Goal: Task Accomplishment & Management: Use online tool/utility

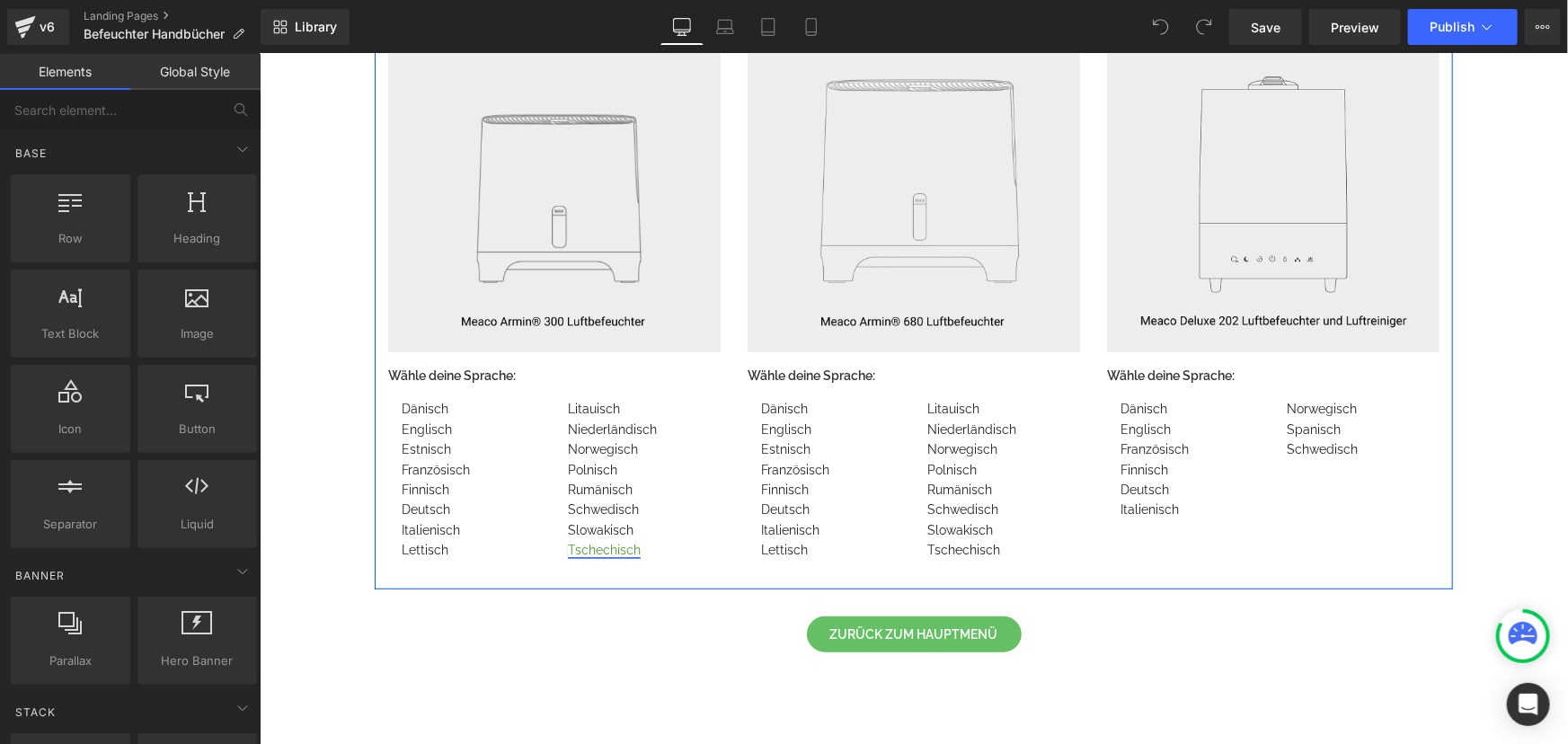
scroll to position [244, 0]
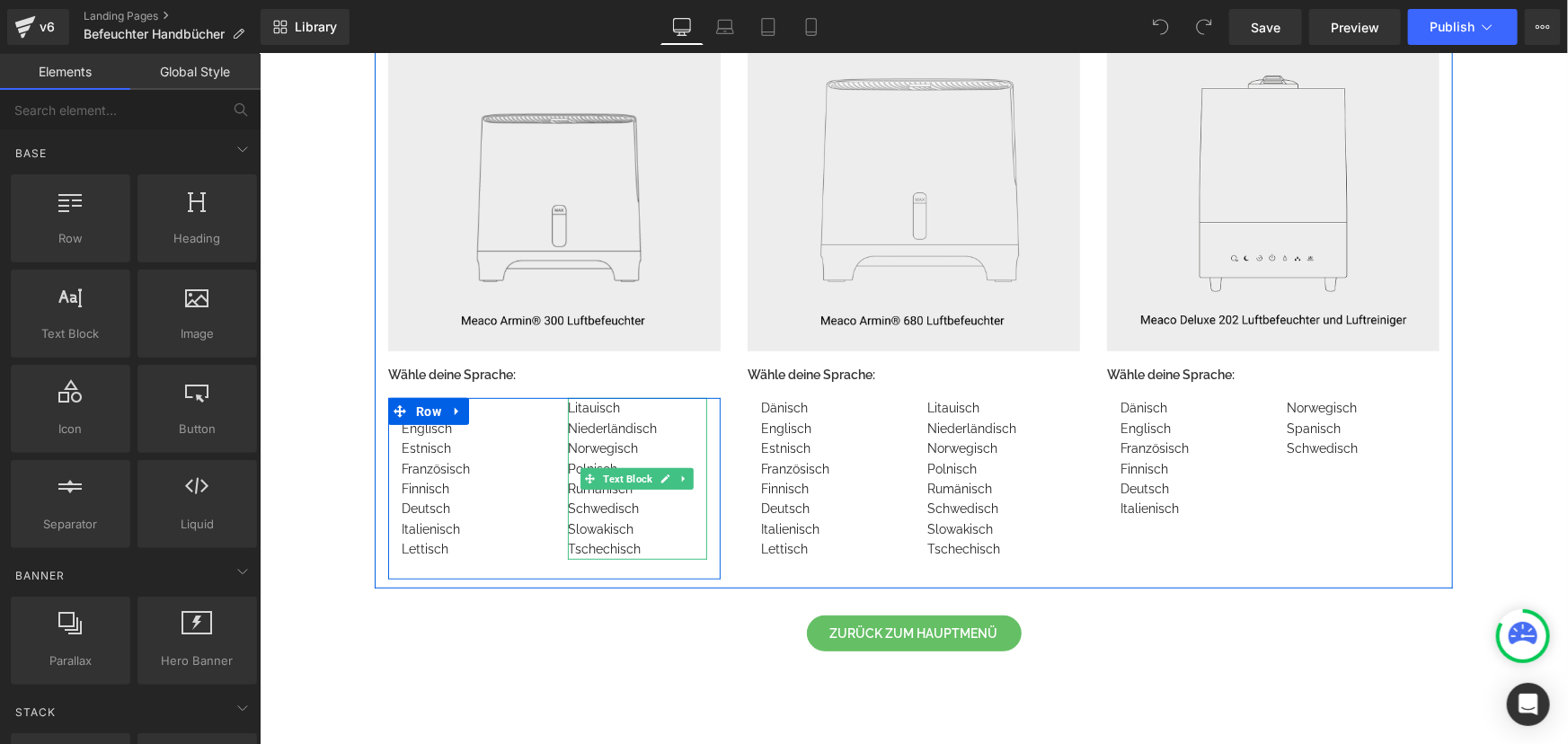
click at [656, 547] on div "Tschechisch" at bounding box center [637, 548] width 139 height 20
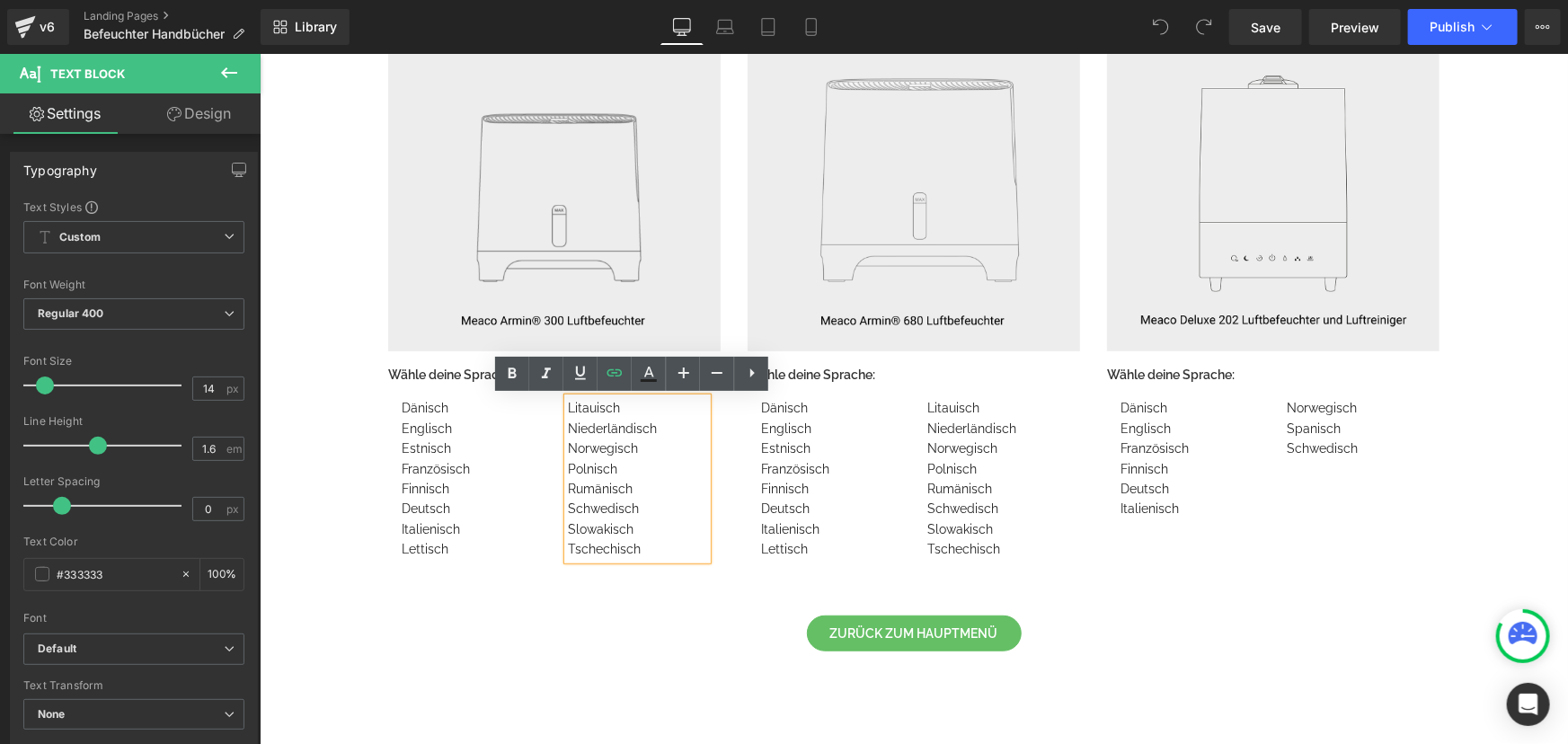
click at [643, 507] on div "Schwedisch" at bounding box center [637, 507] width 139 height 20
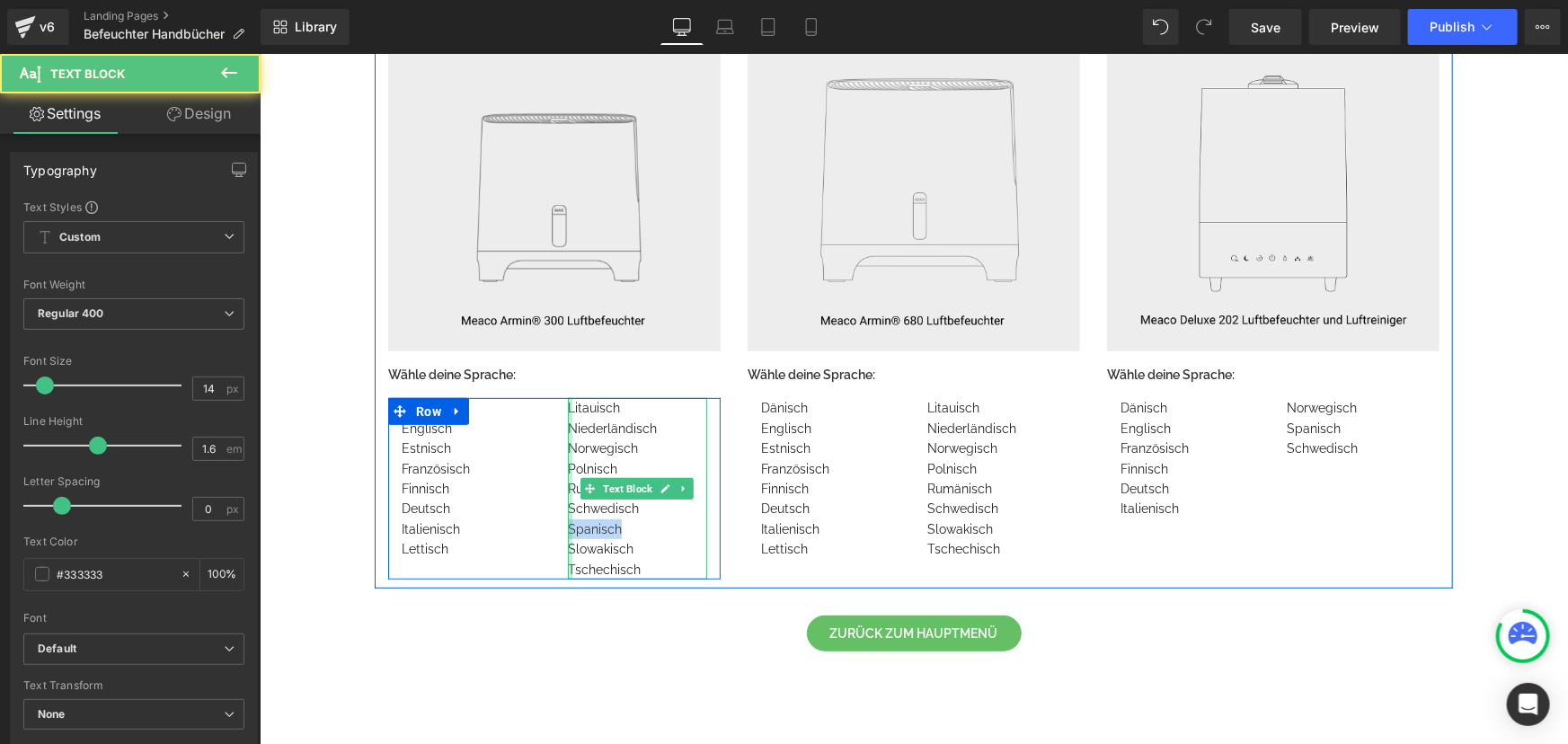
drag, startPoint x: 613, startPoint y: 530, endPoint x: 563, endPoint y: 529, distance: 50.0
click at [567, 529] on div "Litauisch Niederländisch Norwegisch Polnisch Rumänisch Schwedisch Spanisch Slow…" at bounding box center [637, 488] width 139 height 181
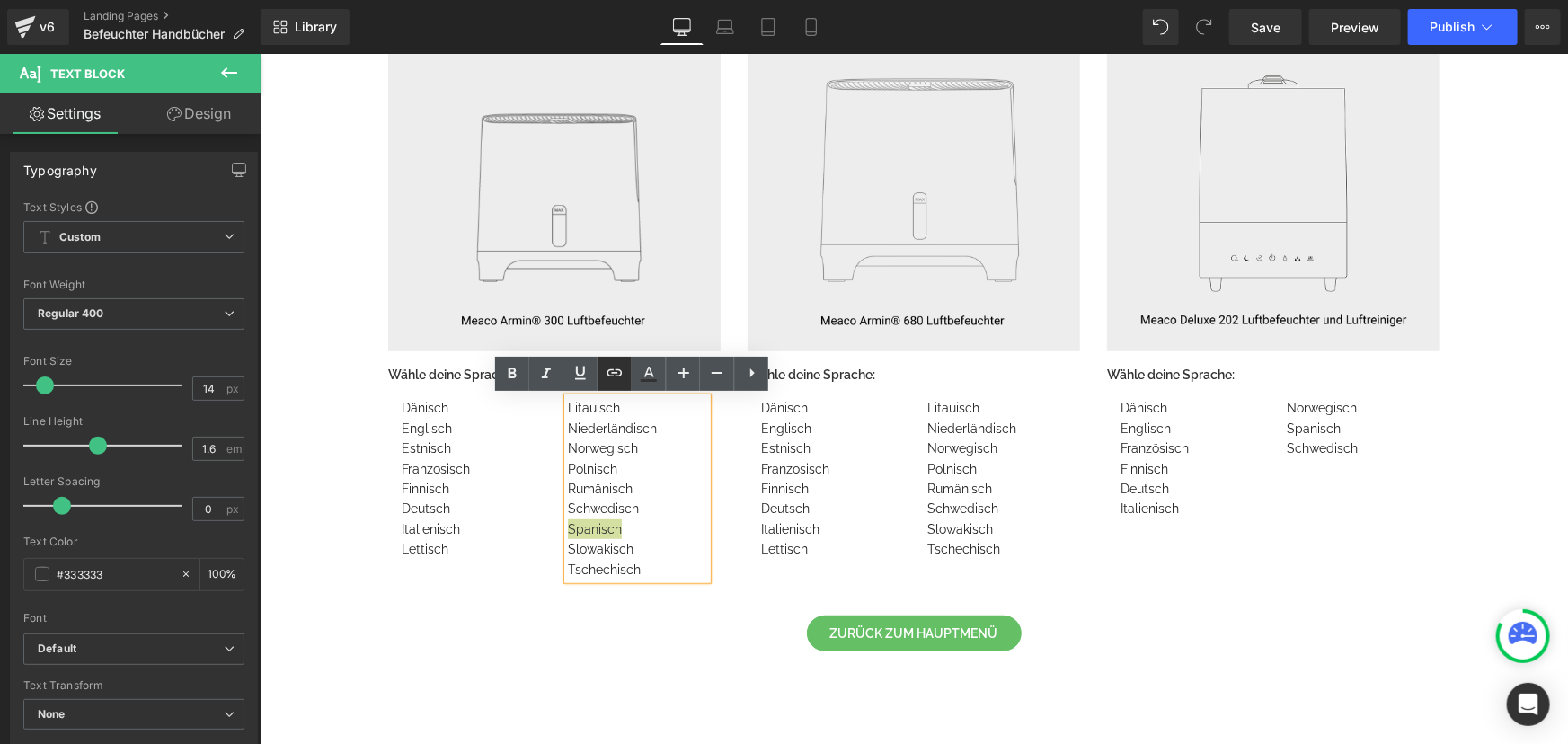
click at [617, 374] on icon at bounding box center [614, 372] width 22 height 22
click at [726, 571] on input "text" at bounding box center [693, 566] width 277 height 45
paste input "[URL][DOMAIN_NAME]"
type input "[URL][DOMAIN_NAME]"
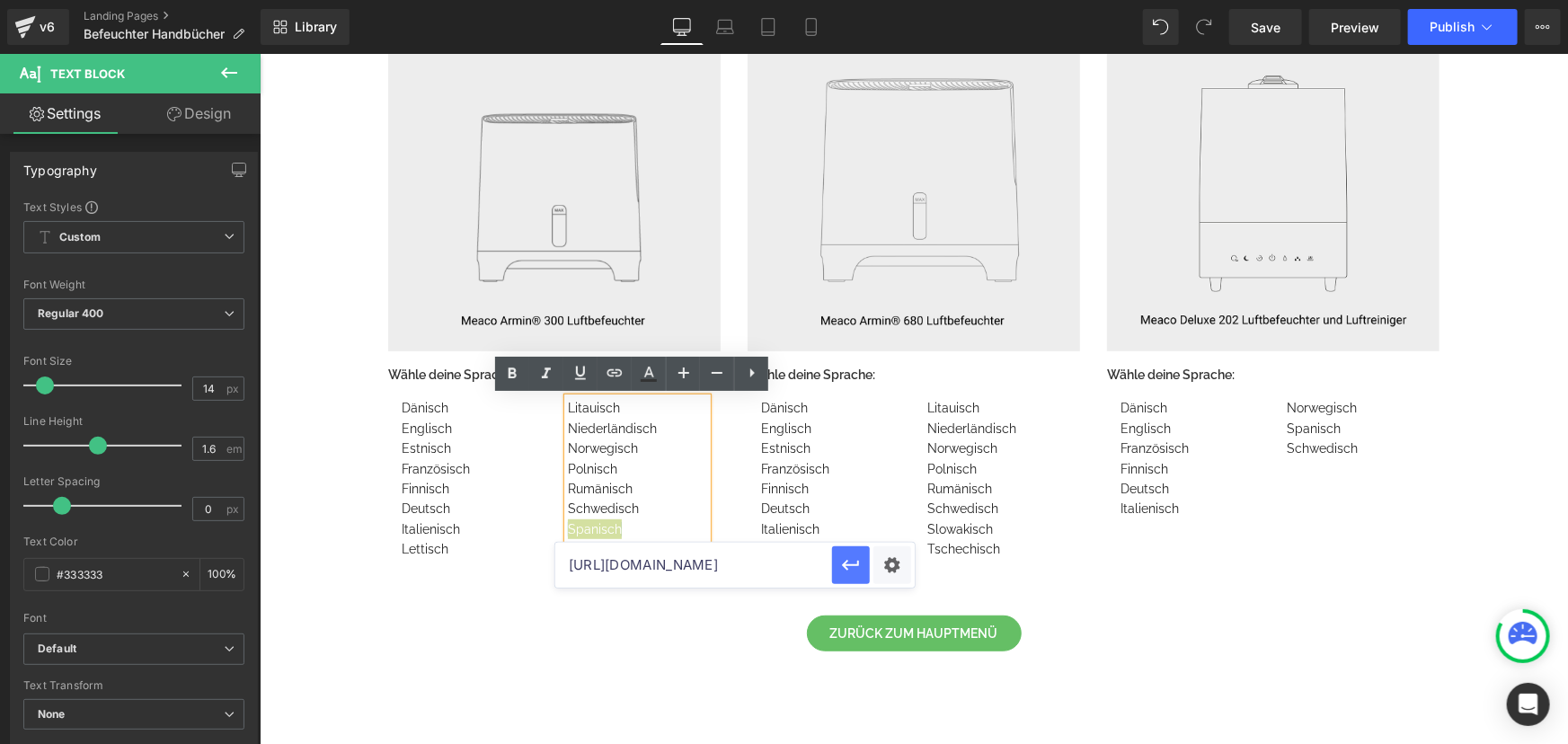
click at [850, 566] on icon "button" at bounding box center [850, 565] width 17 height 10
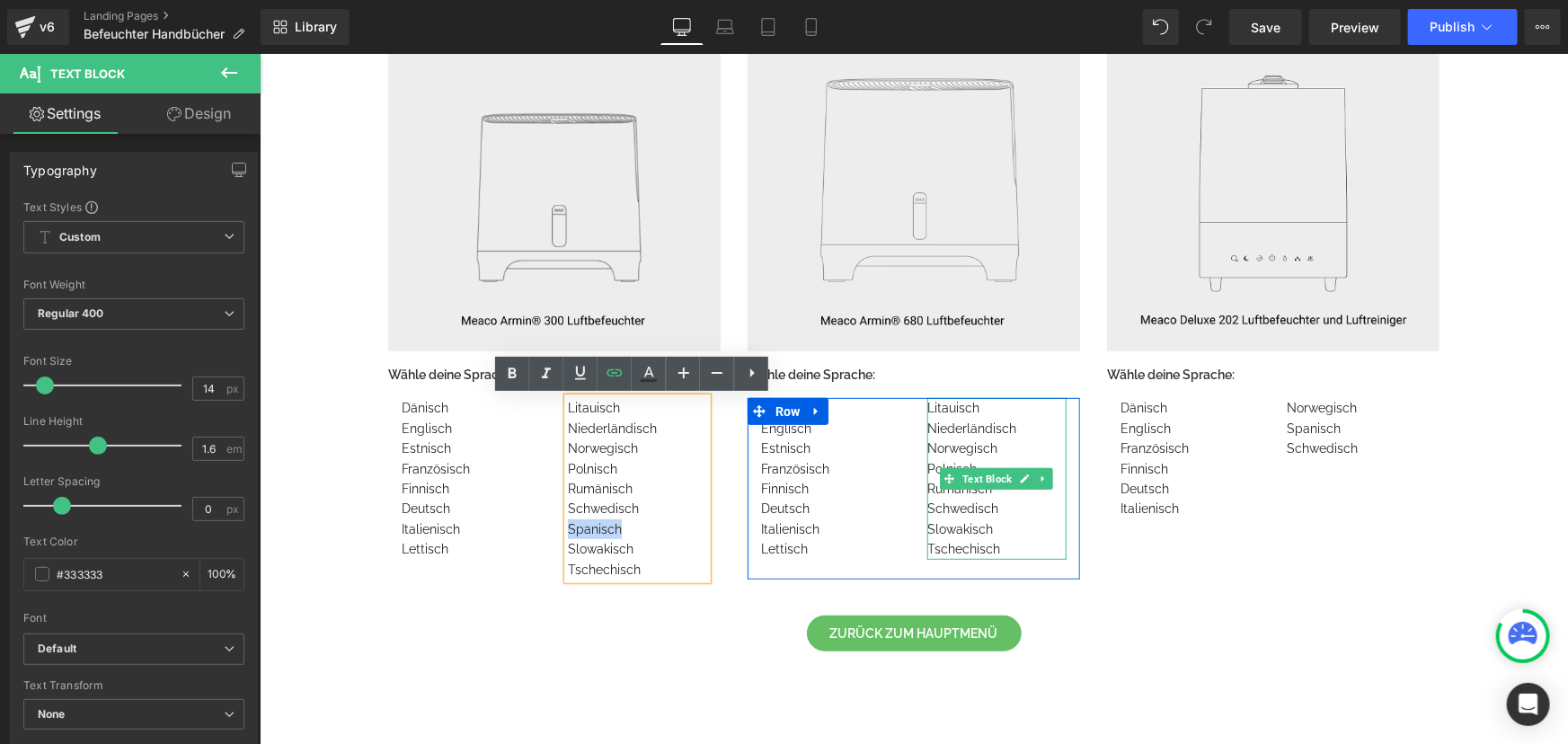
click at [1008, 524] on div "Slowakisch" at bounding box center [996, 528] width 139 height 20
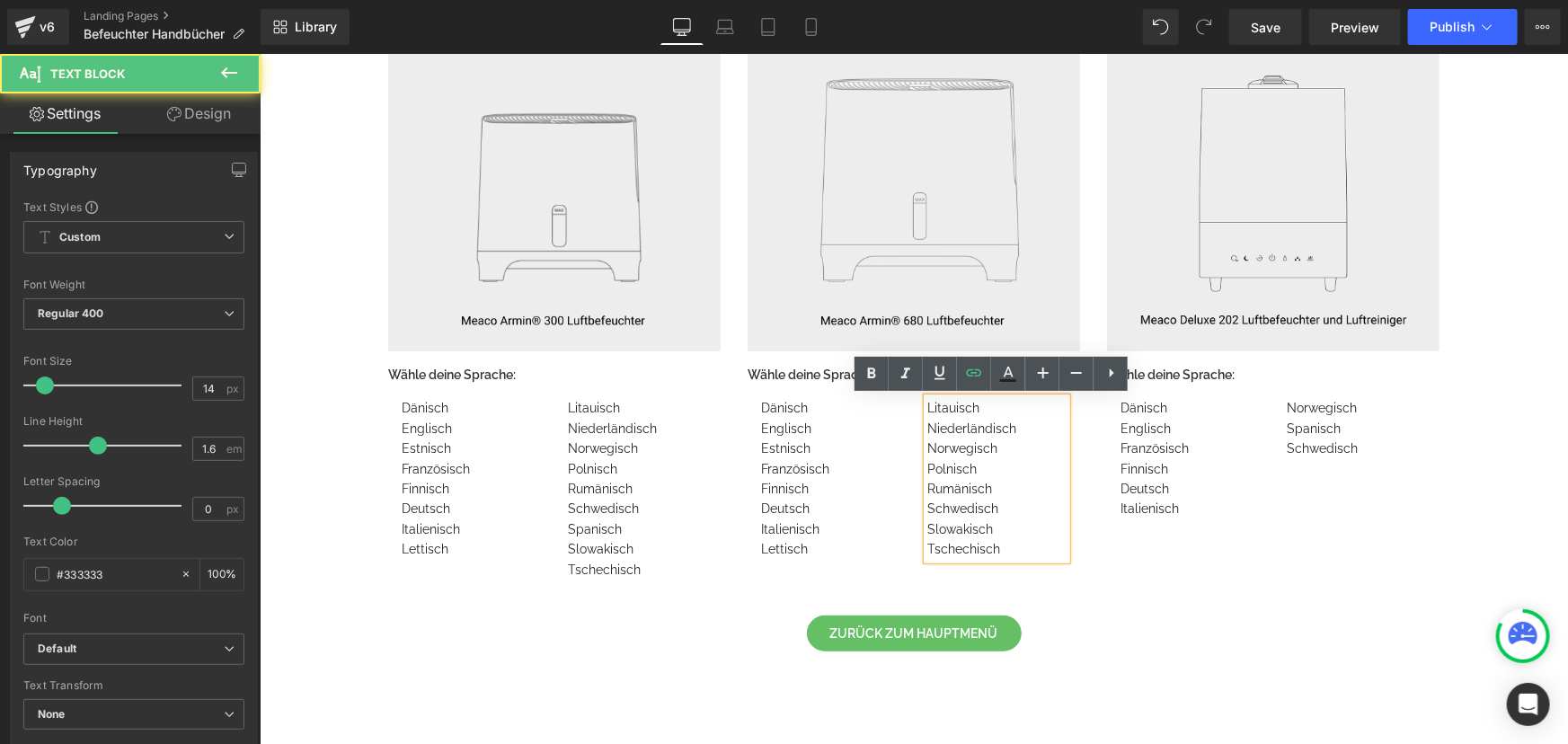
click at [996, 505] on div "Schwedisch" at bounding box center [996, 507] width 139 height 20
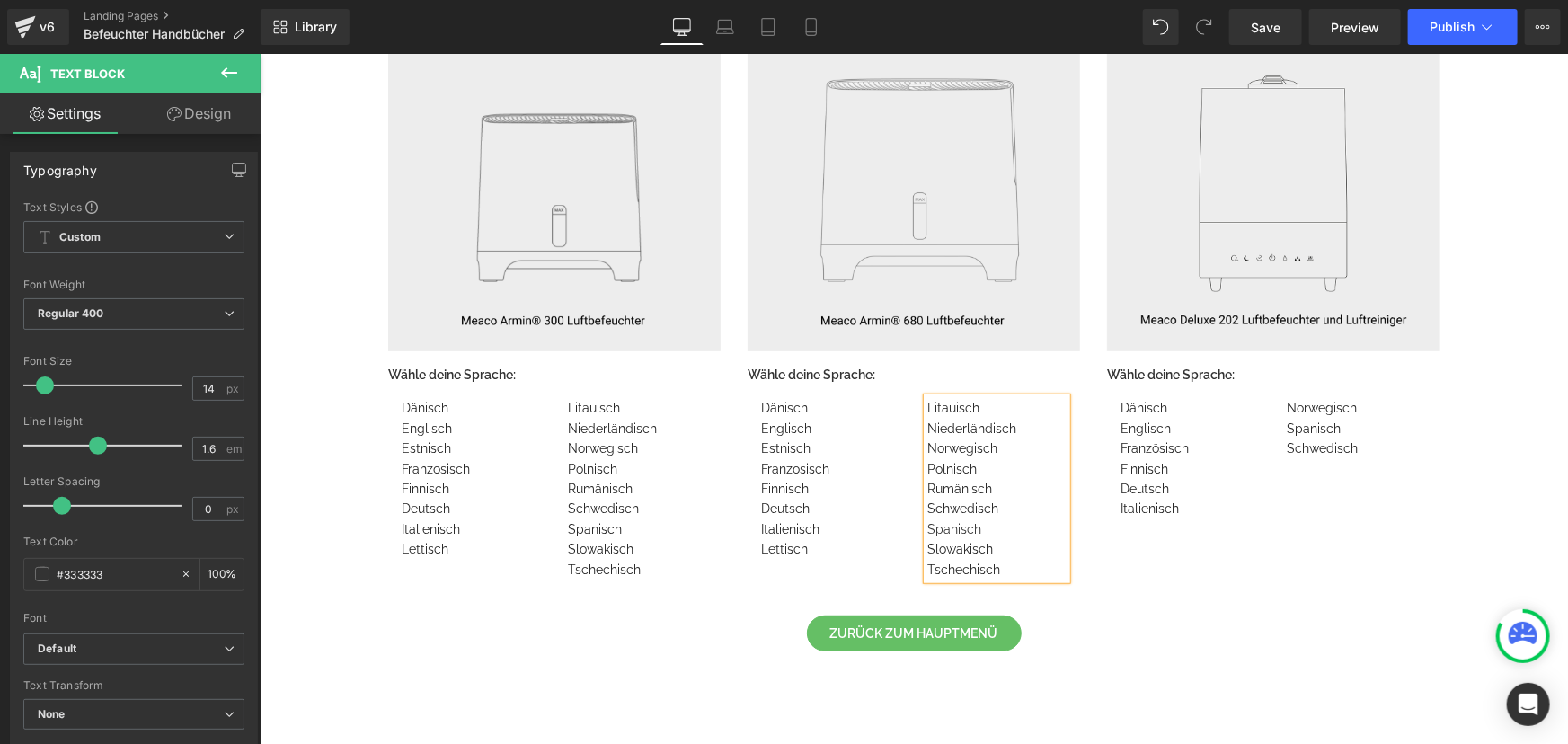
click at [951, 520] on div "Schwedisch Spanisch" at bounding box center [996, 518] width 139 height 40
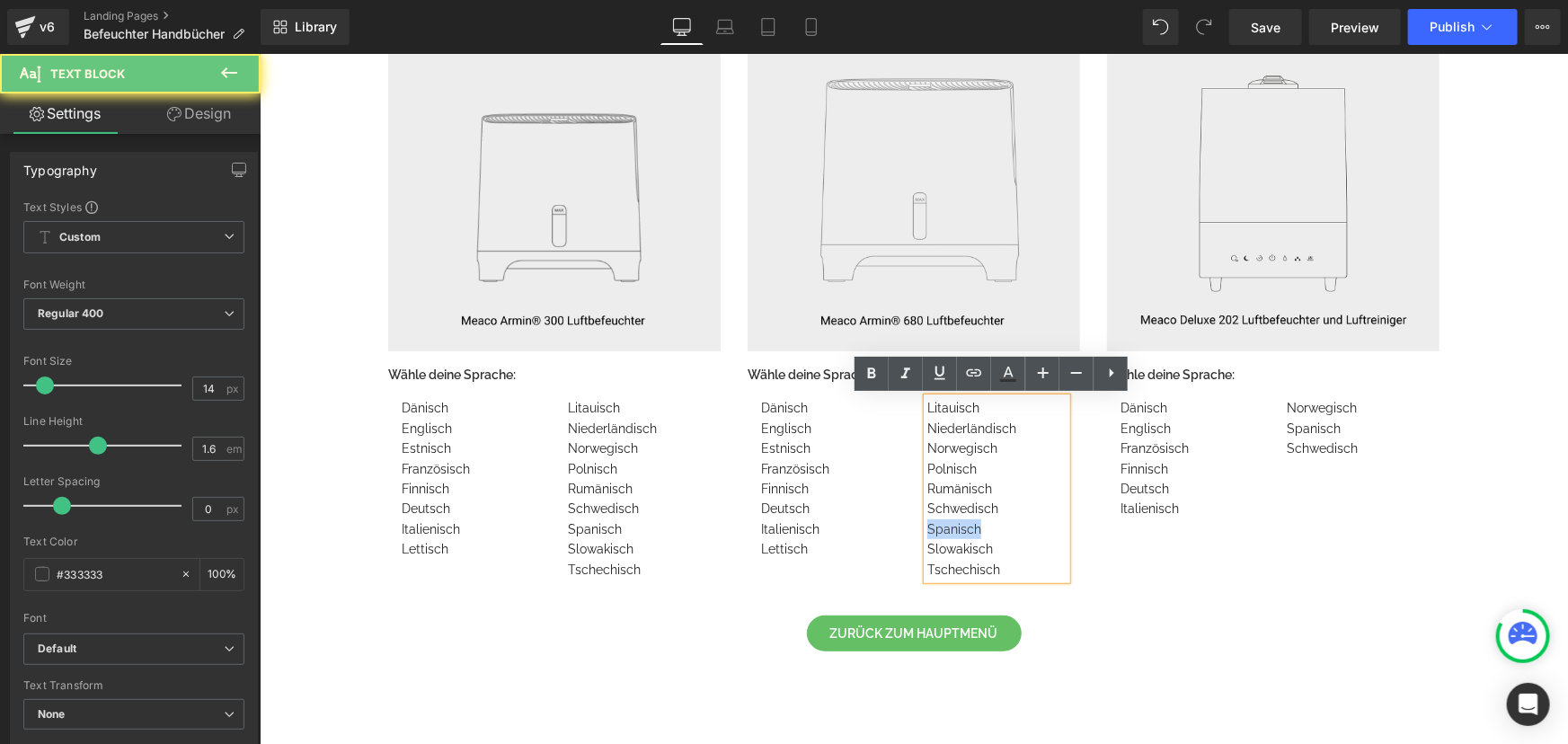
click at [951, 520] on div "Schwedisch Spanisch" at bounding box center [996, 518] width 139 height 40
click at [980, 378] on icon at bounding box center [973, 372] width 22 height 22
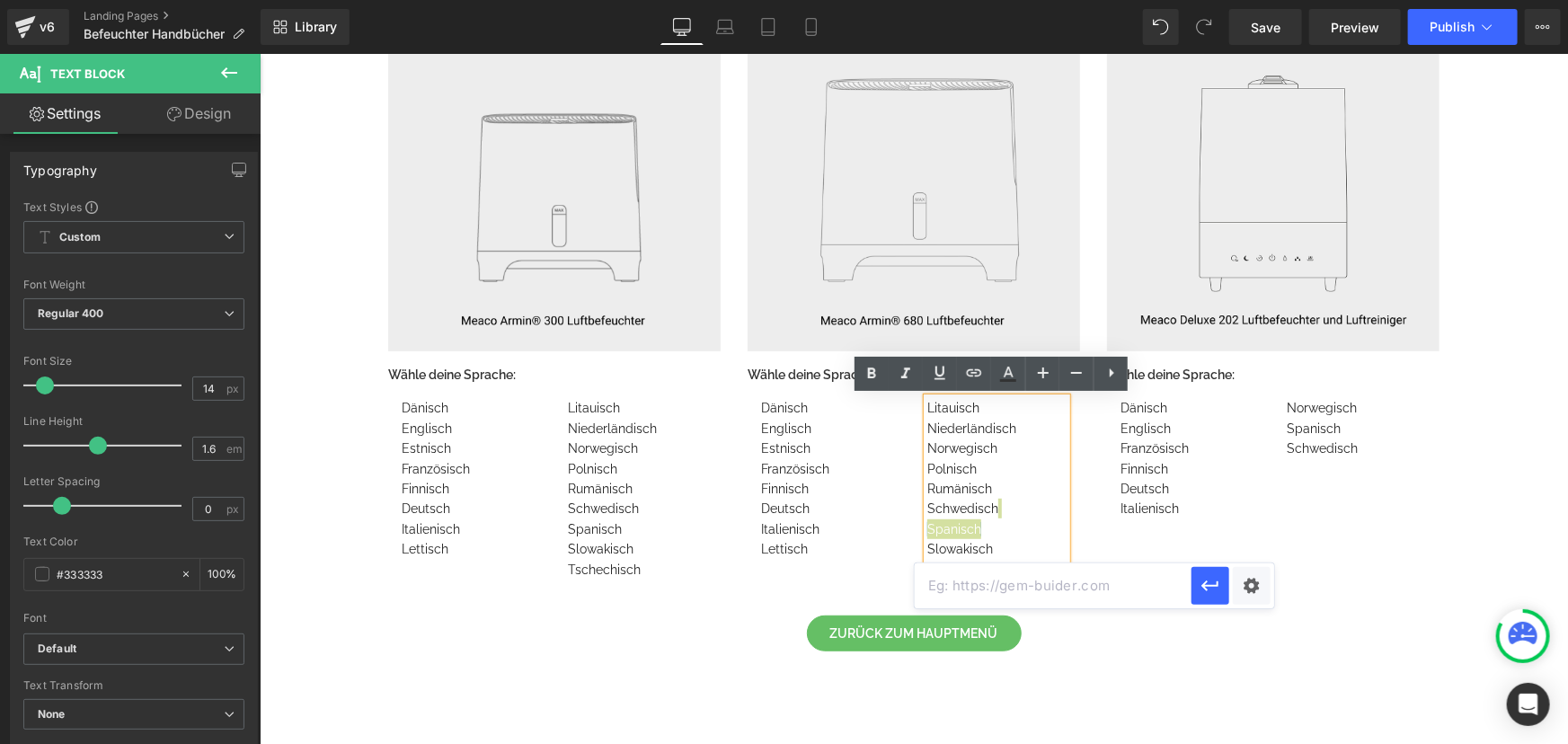
click at [1022, 590] on input "text" at bounding box center [1053, 586] width 277 height 45
paste input "[URL][DOMAIN_NAME]"
type input "[URL][DOMAIN_NAME]"
click at [1204, 588] on icon "button" at bounding box center [1210, 585] width 17 height 10
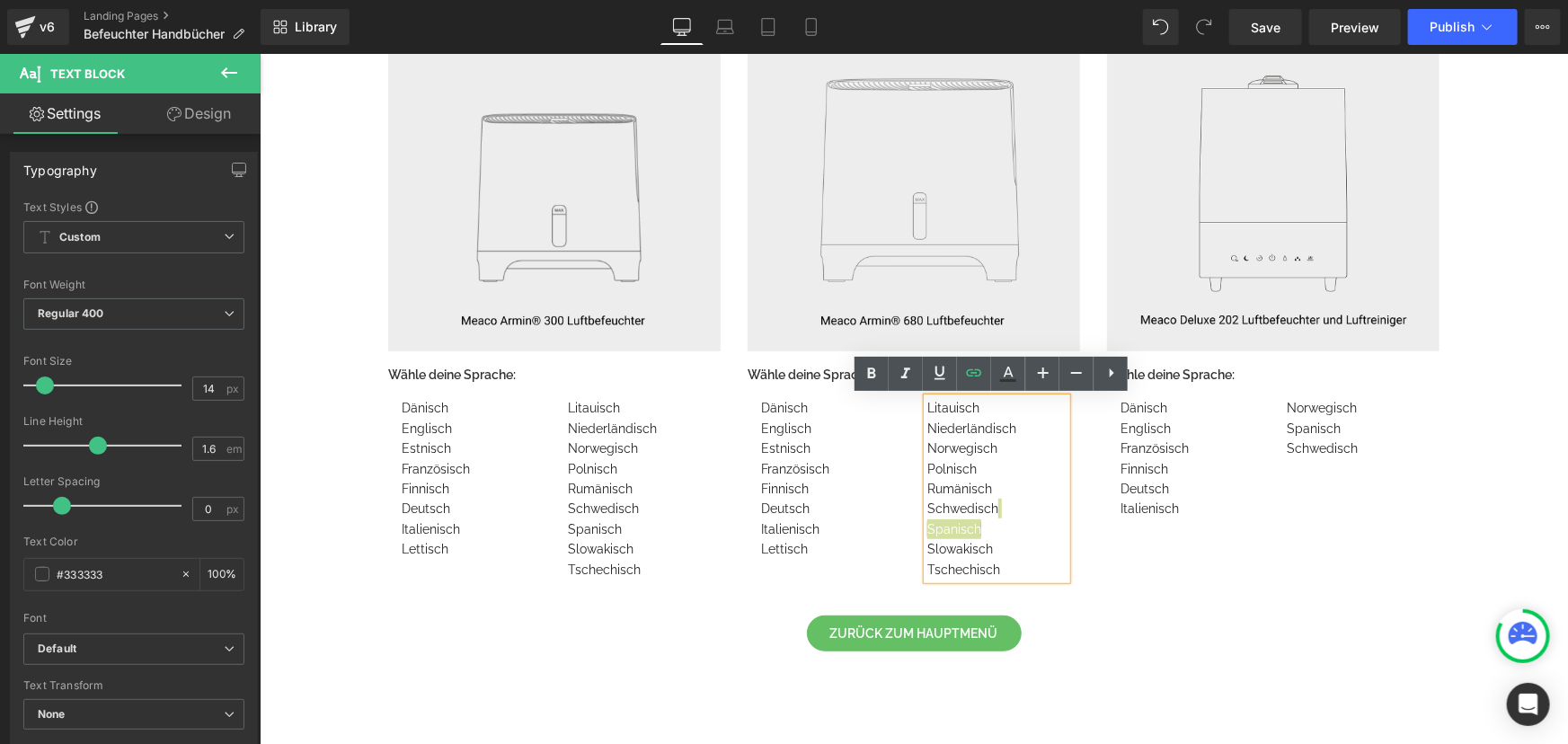
scroll to position [0, 0]
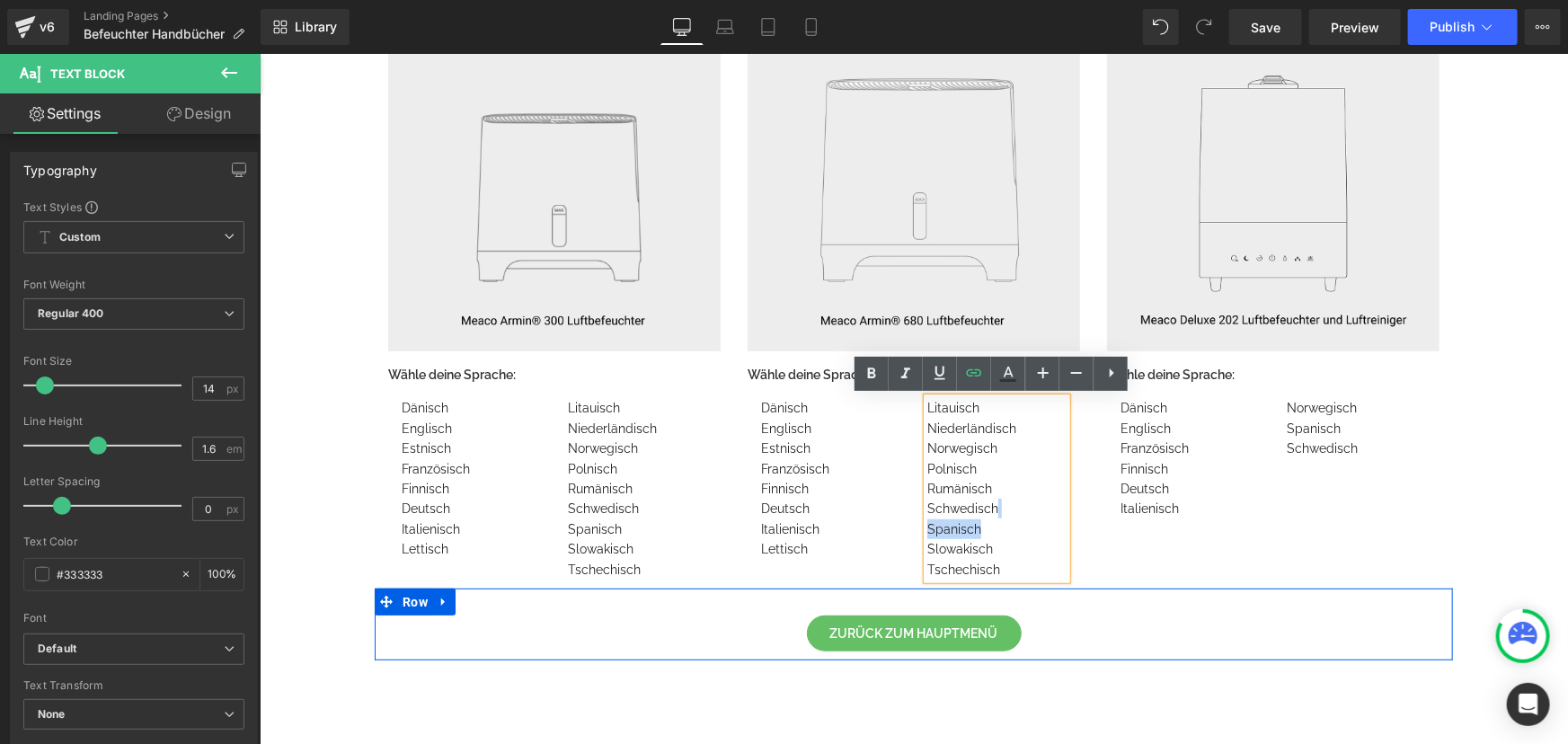
click at [1135, 650] on div "Zurück zum Hauptmenü Button Row" at bounding box center [913, 624] width 1079 height 72
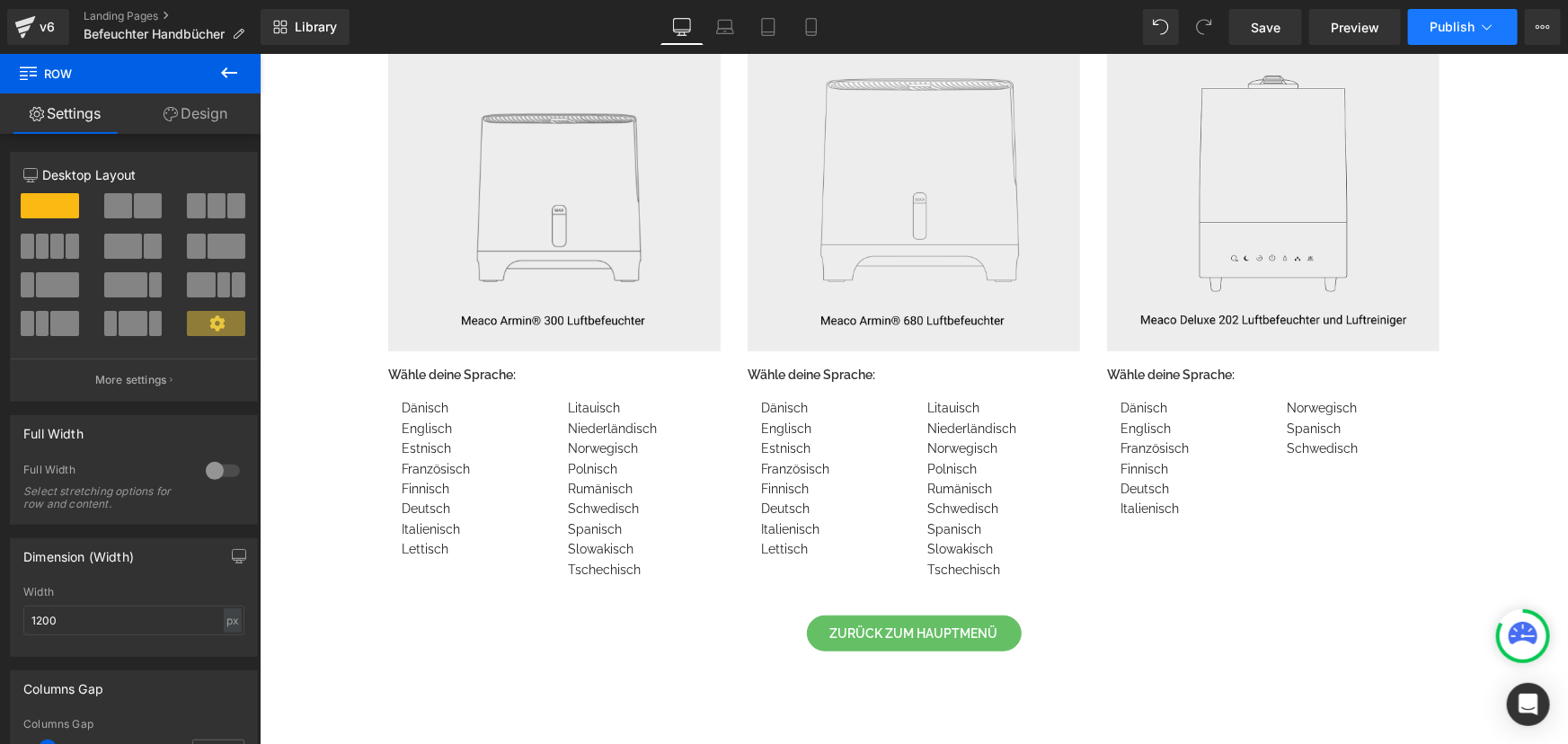
click at [1436, 24] on span "Publish" at bounding box center [1452, 26] width 45 height 14
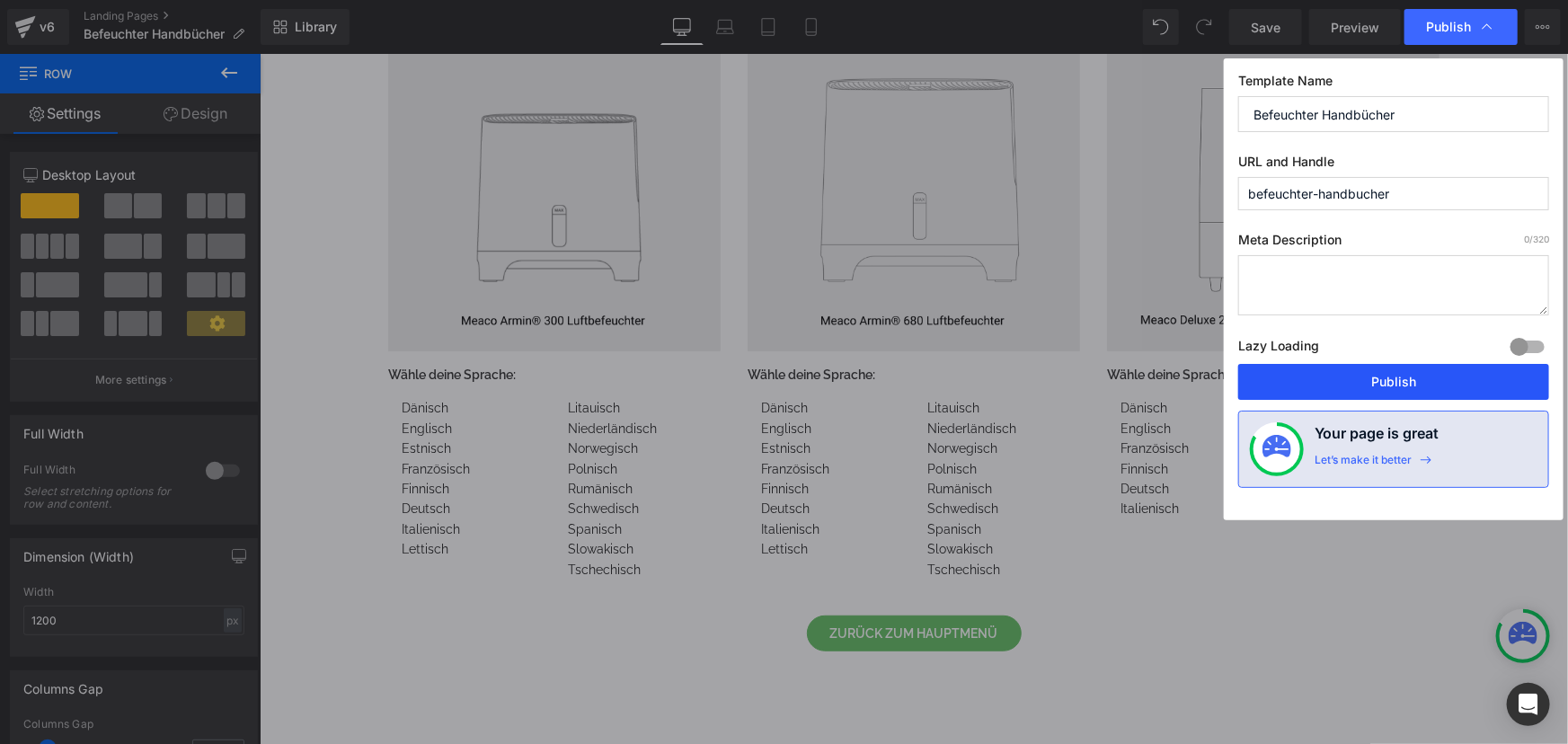
click at [1373, 370] on button "Publish" at bounding box center [1393, 381] width 311 height 36
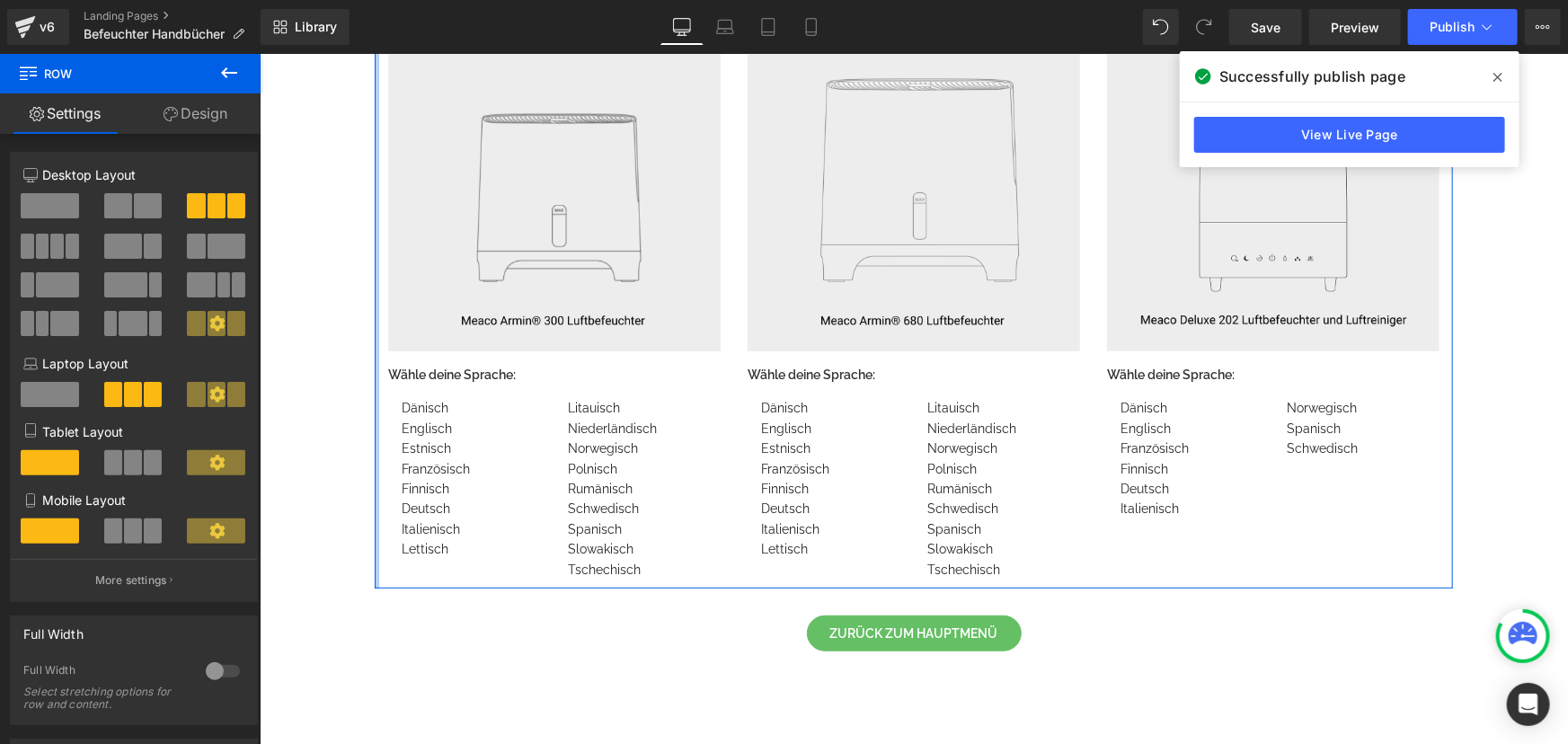
drag, startPoint x: 407, startPoint y: 448, endPoint x: 370, endPoint y: 452, distance: 37.2
click at [374, 452] on div at bounding box center [376, 288] width 5 height 597
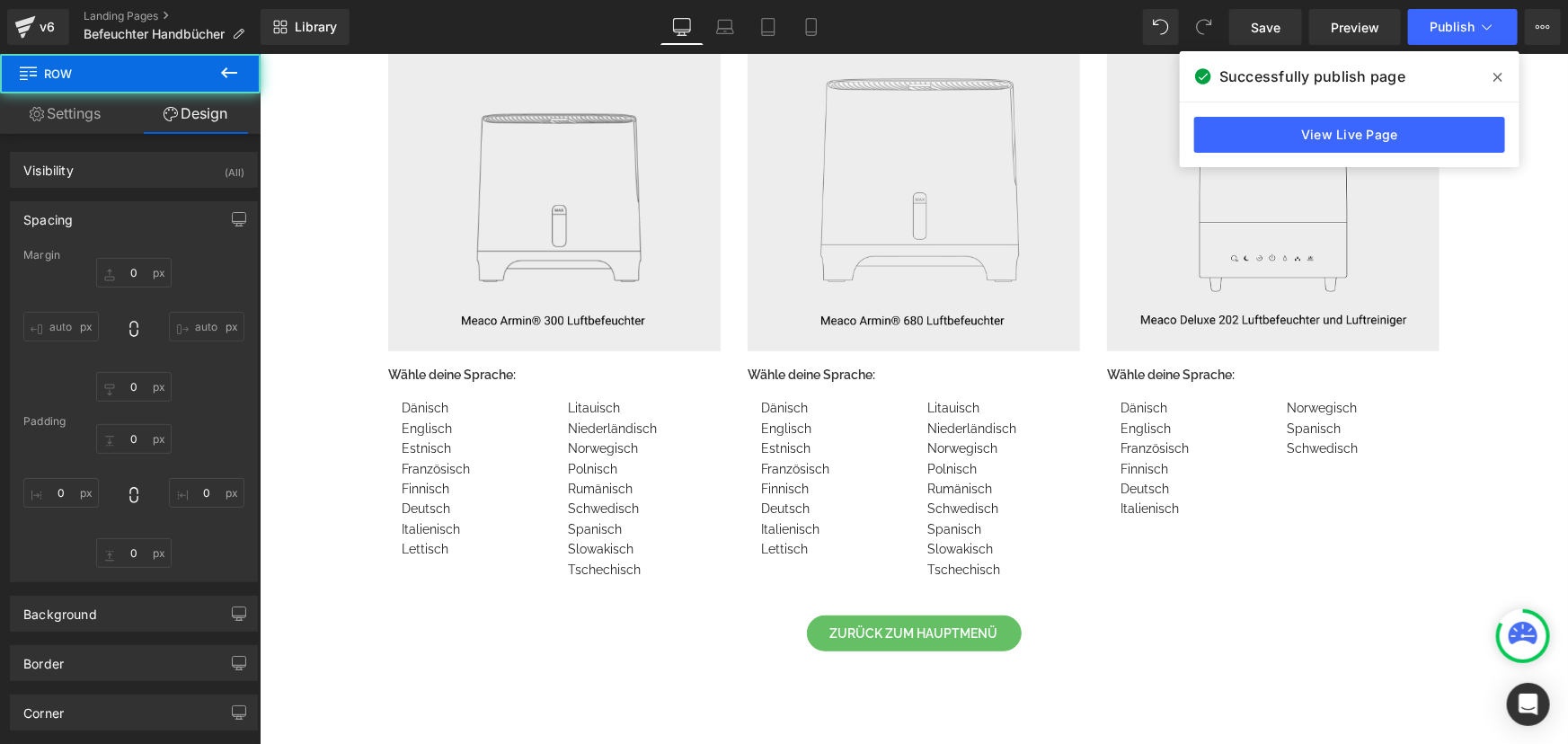
type input "0"
type input "30"
type input "0"
type input "10"
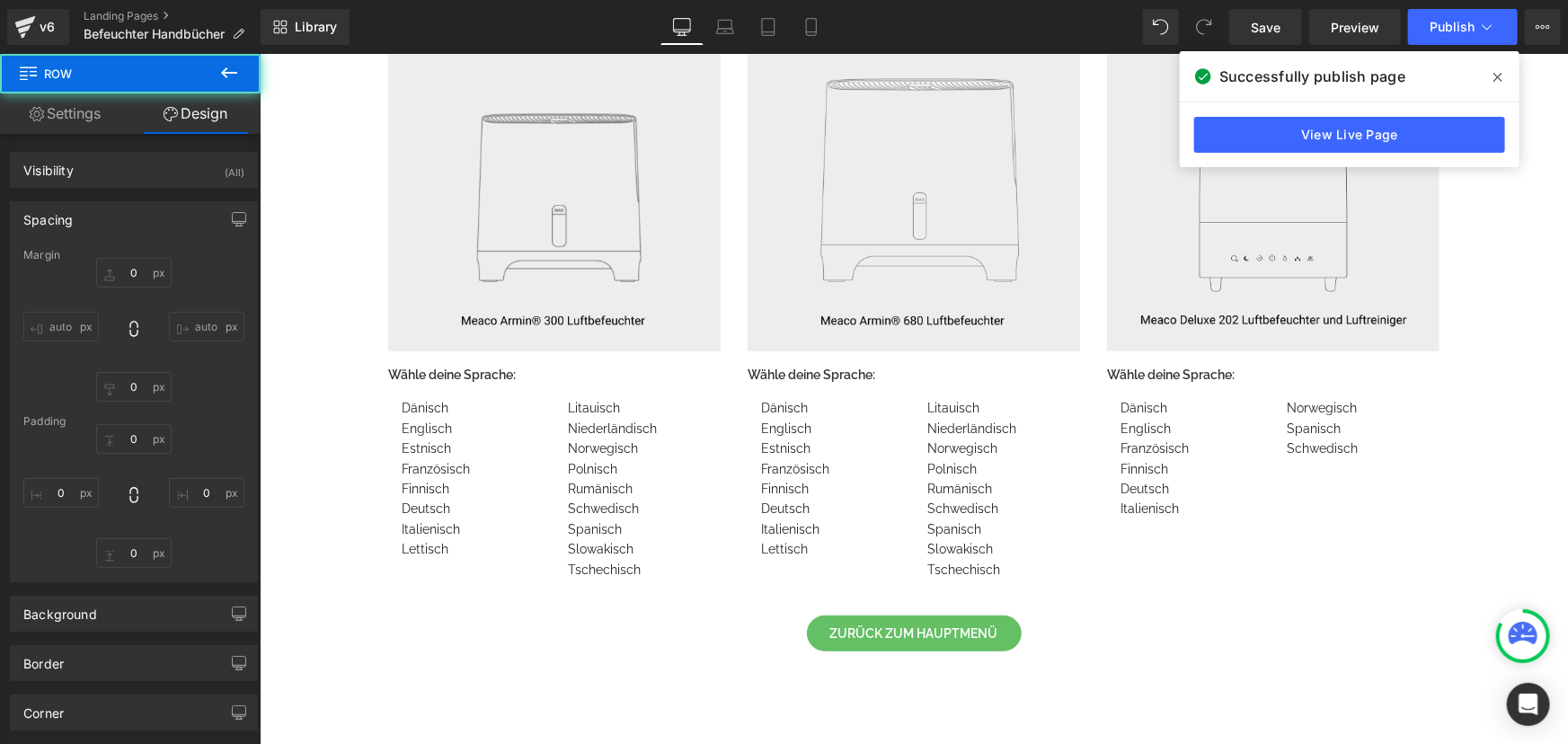
type input "0"
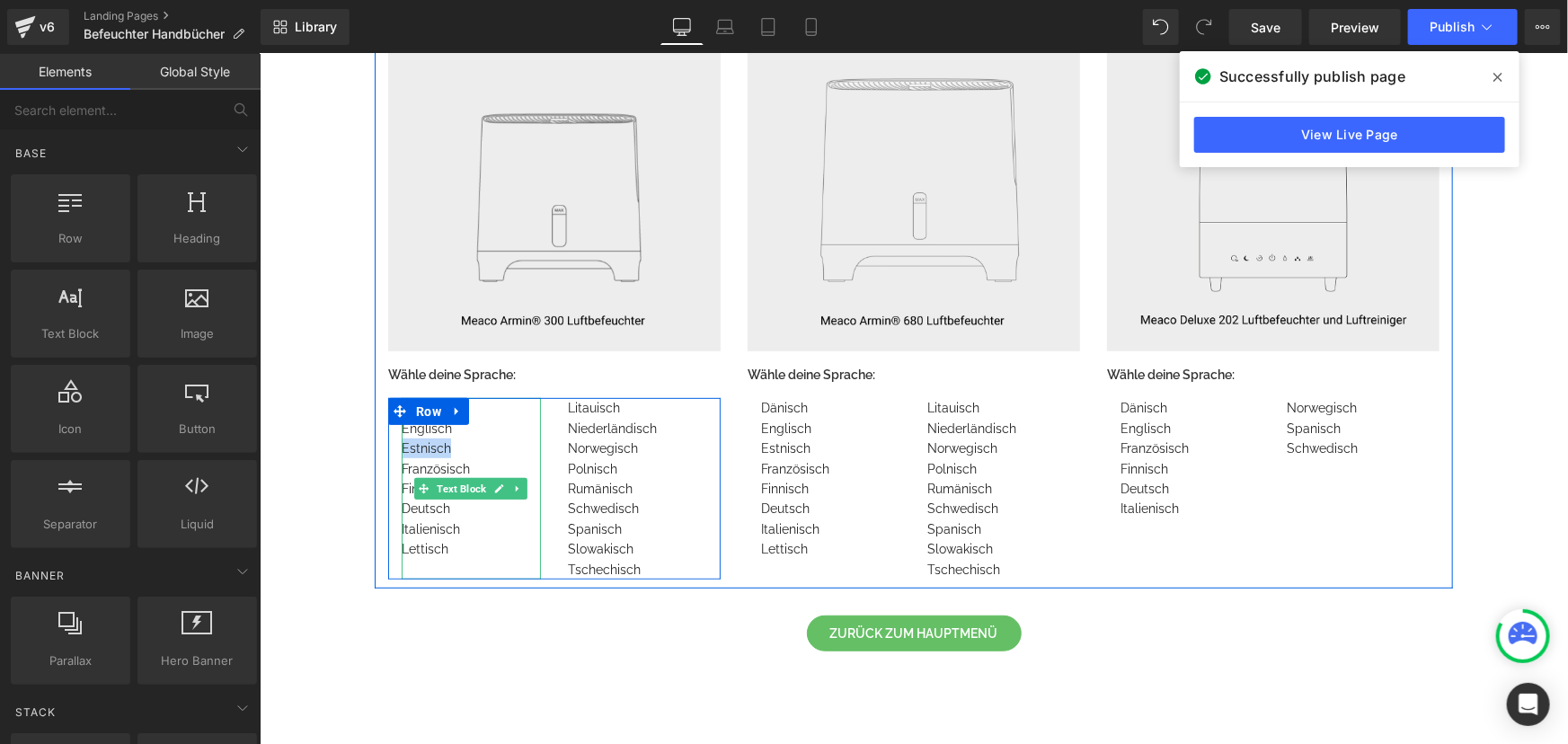
drag, startPoint x: 365, startPoint y: 444, endPoint x: 454, endPoint y: 447, distance: 89.1
click at [454, 447] on div "Luftbefeuchter Handbücher Text Block Row Image Wähle deine Sprache: Text Block …" at bounding box center [912, 402] width 1309 height 988
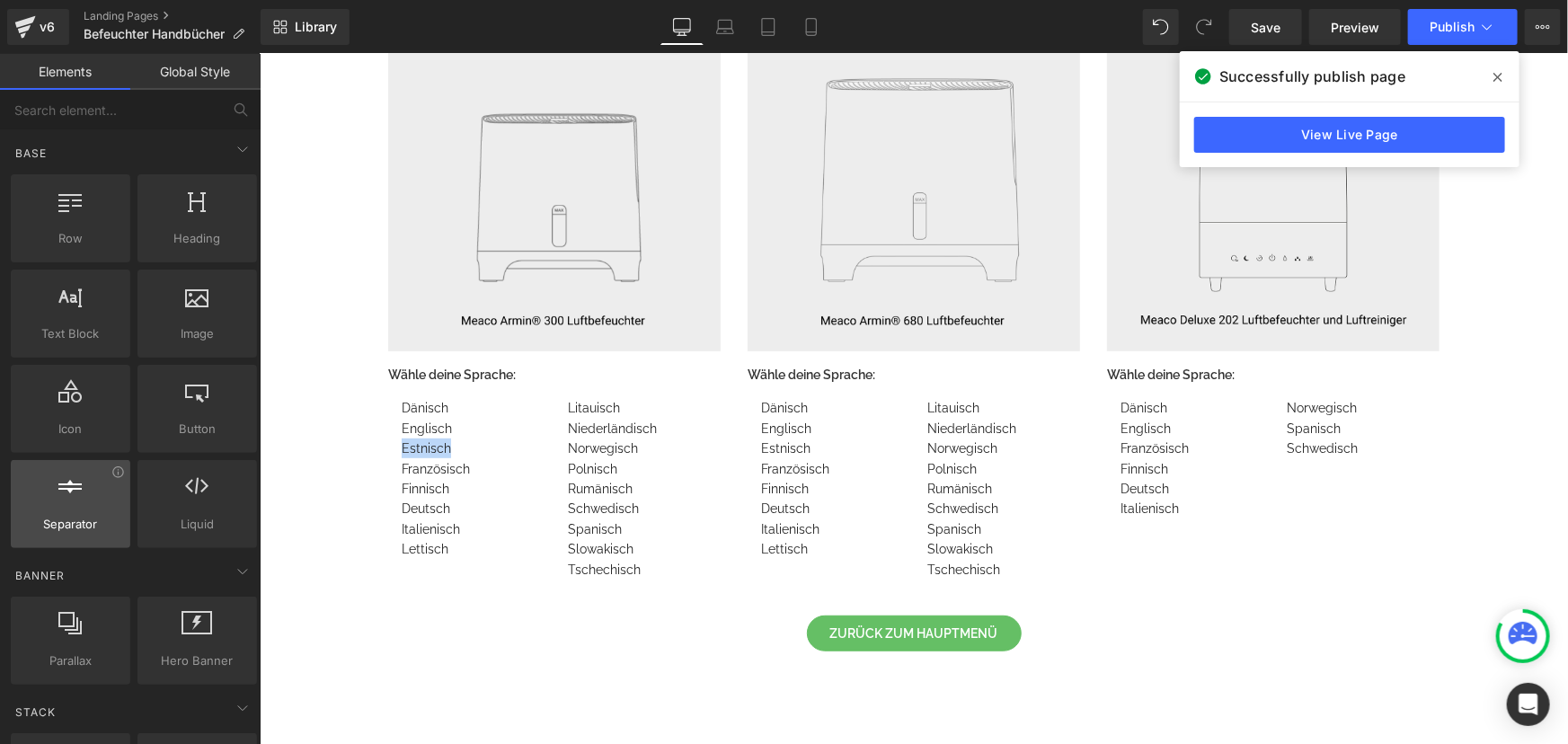
copy link "Estnisch"
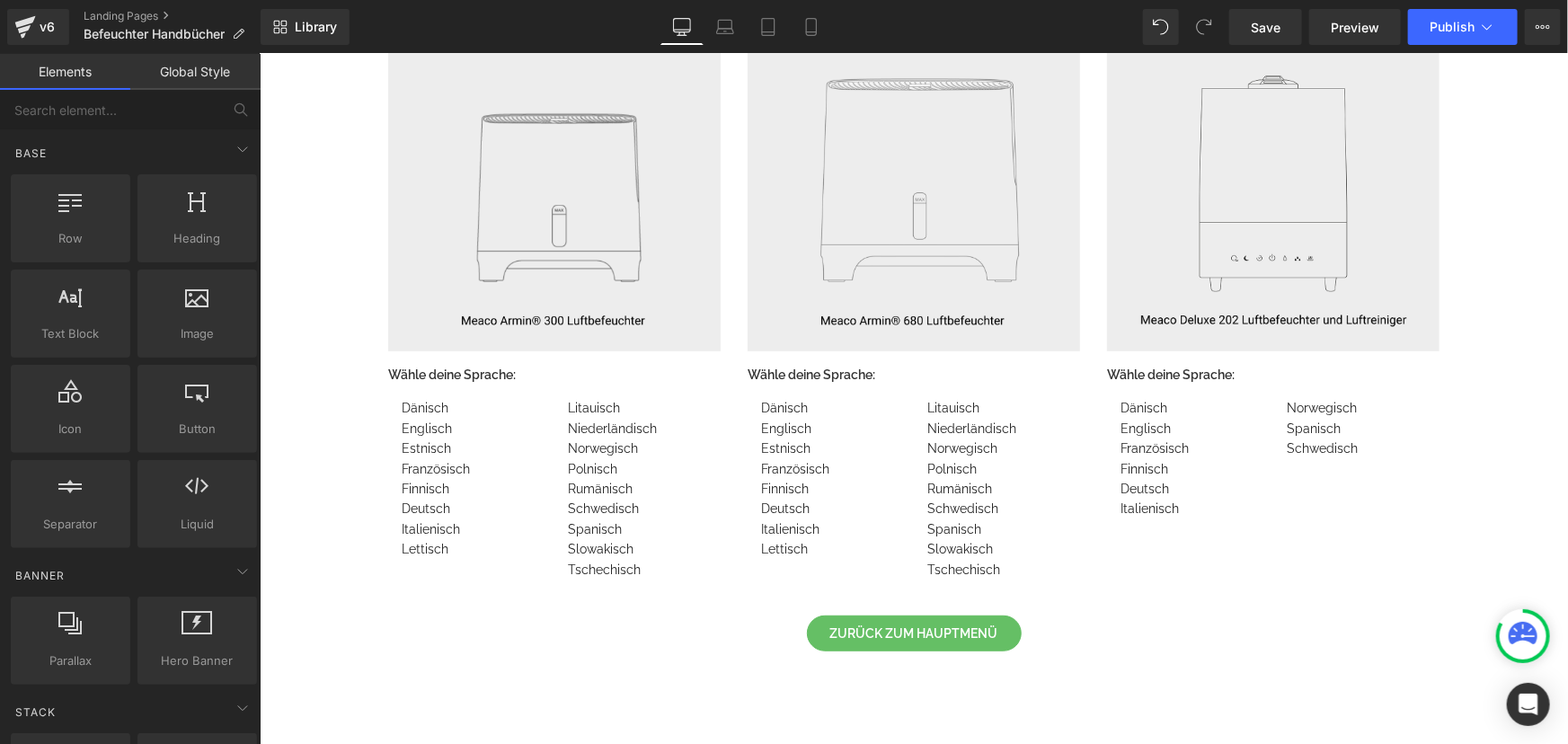
click at [325, 494] on div "Luftbefeuchter Handbücher Text Block Row Image Wähle deine Sprache: Text Block …" at bounding box center [912, 402] width 1309 height 988
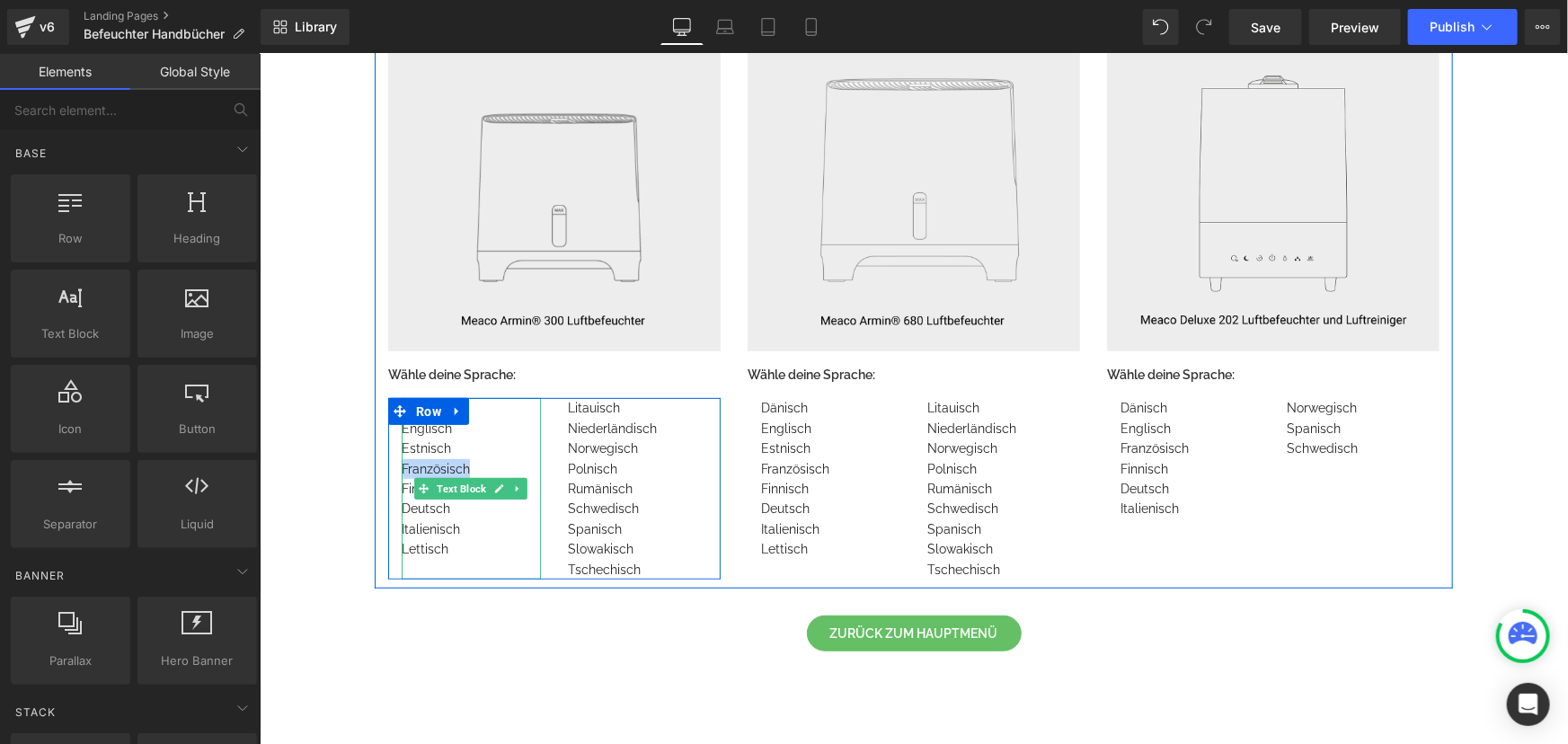
drag, startPoint x: 342, startPoint y: 474, endPoint x: 465, endPoint y: 467, distance: 123.2
click at [465, 467] on div "Luftbefeuchter Handbücher Text Block Row Image Wähle deine Sprache: Text Block …" at bounding box center [912, 402] width 1309 height 988
copy link "Französisch"
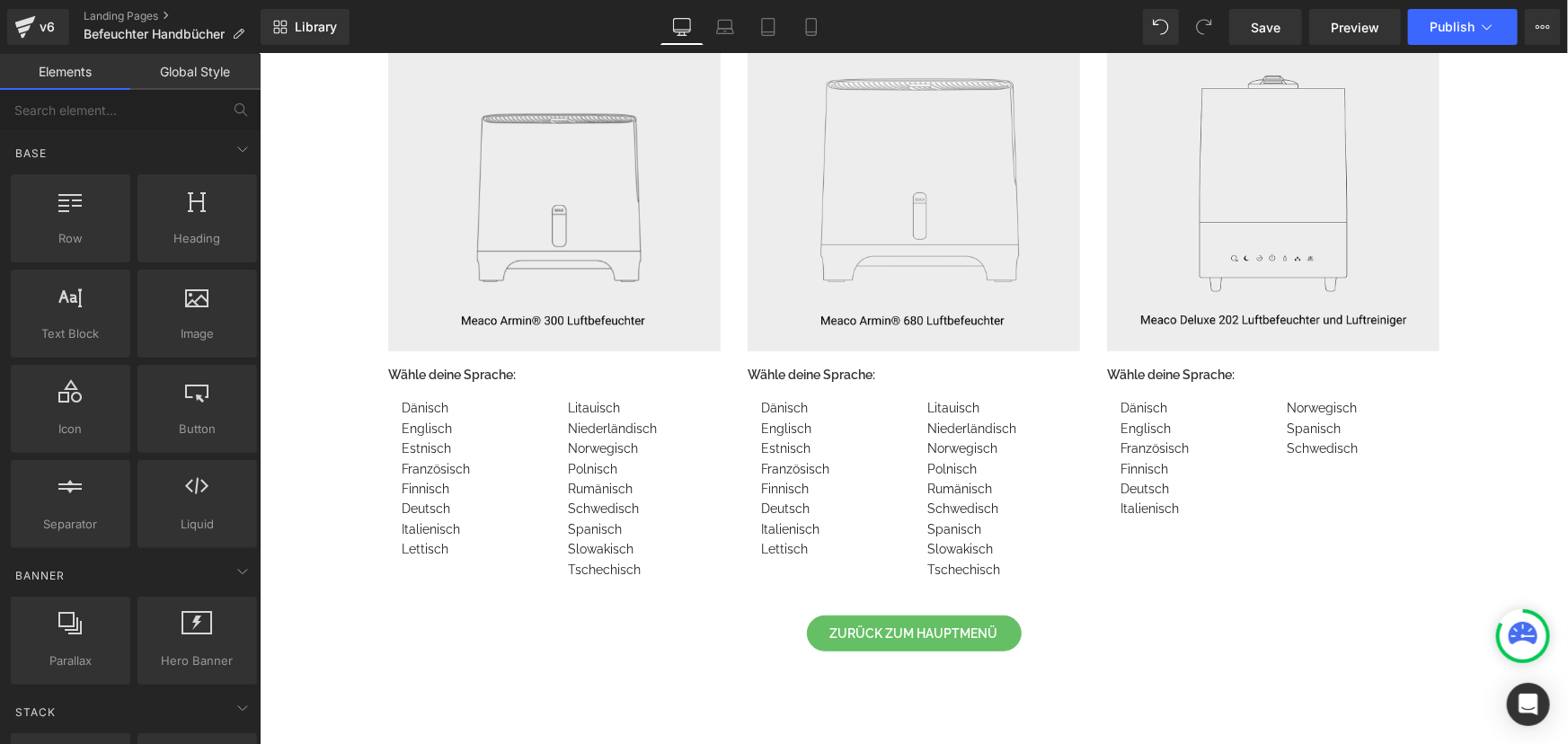
click at [334, 487] on div "Luftbefeuchter Handbücher Text Block Row Image Wähle deine Sprache: Text Block …" at bounding box center [912, 402] width 1309 height 988
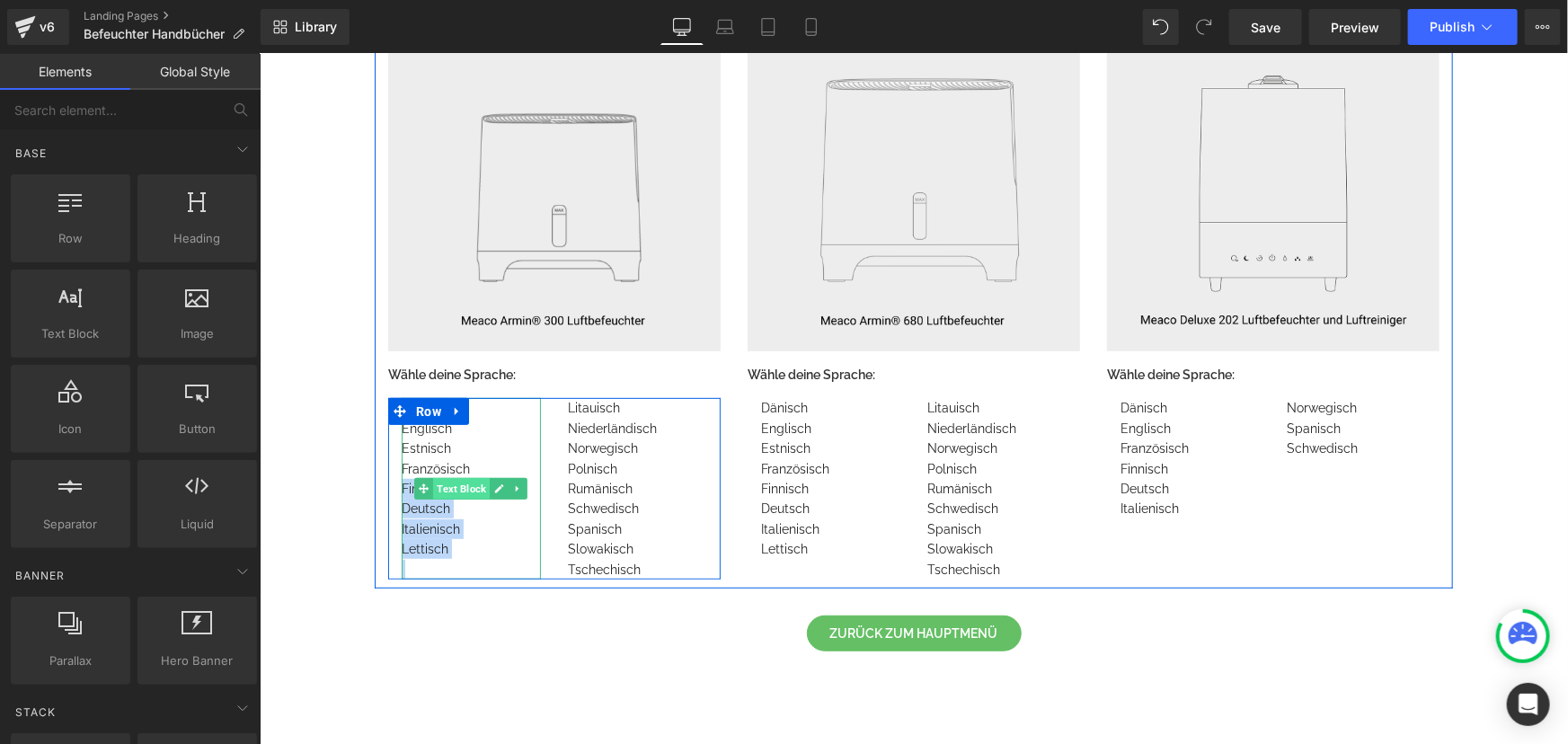
drag, startPoint x: 358, startPoint y: 484, endPoint x: 459, endPoint y: 492, distance: 101.3
click at [459, 492] on div "Luftbefeuchter Handbücher Text Block Row Image Wähle deine Sprache: Text Block …" at bounding box center [912, 402] width 1309 height 988
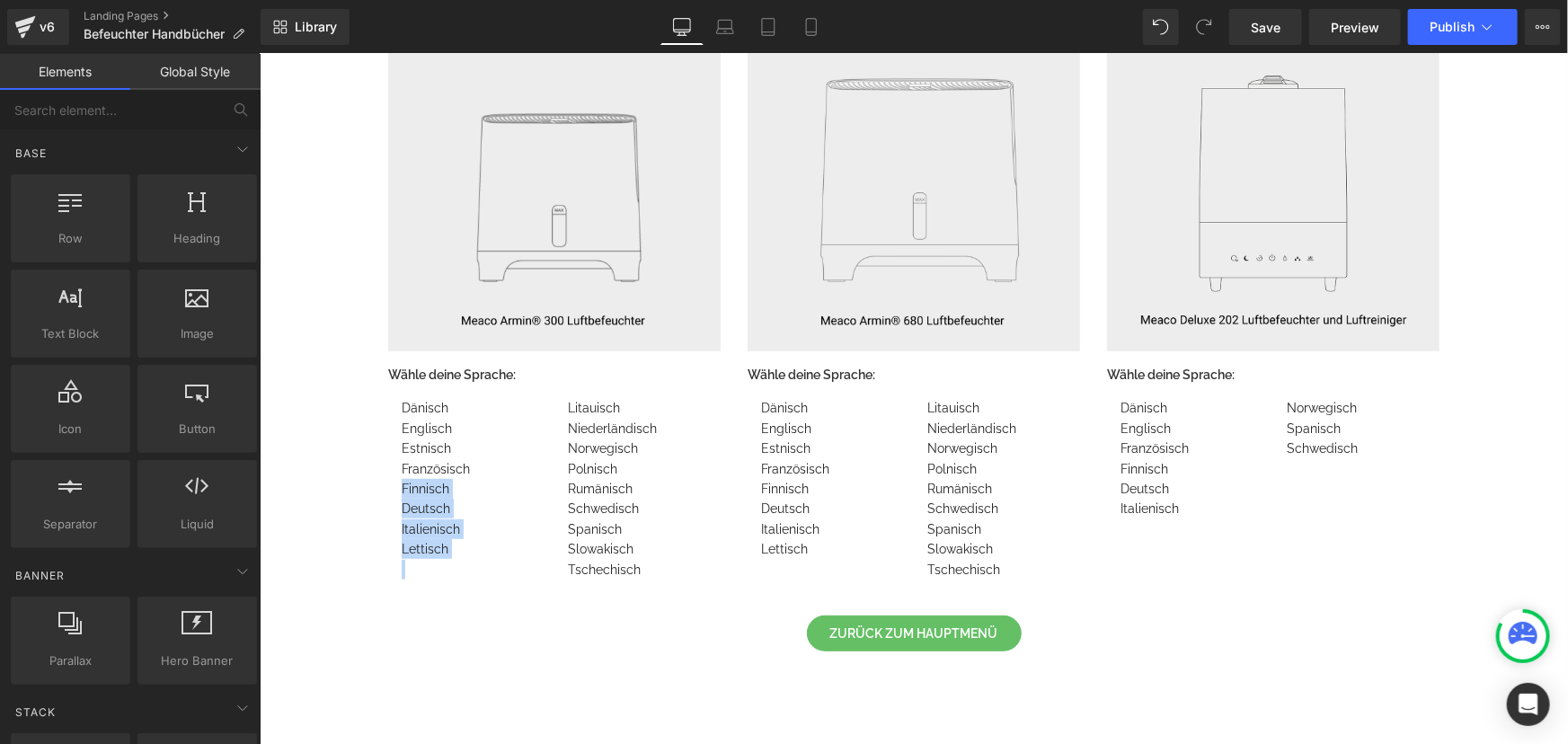
click at [337, 502] on div "Luftbefeuchter Handbücher Text Block Row Image Wähle deine Sprache: Text Block …" at bounding box center [912, 402] width 1309 height 988
click at [364, 486] on div "Luftbefeuchter Handbücher Text Block Row Image Wähle deine Sprache: Text Block …" at bounding box center [912, 402] width 1309 height 988
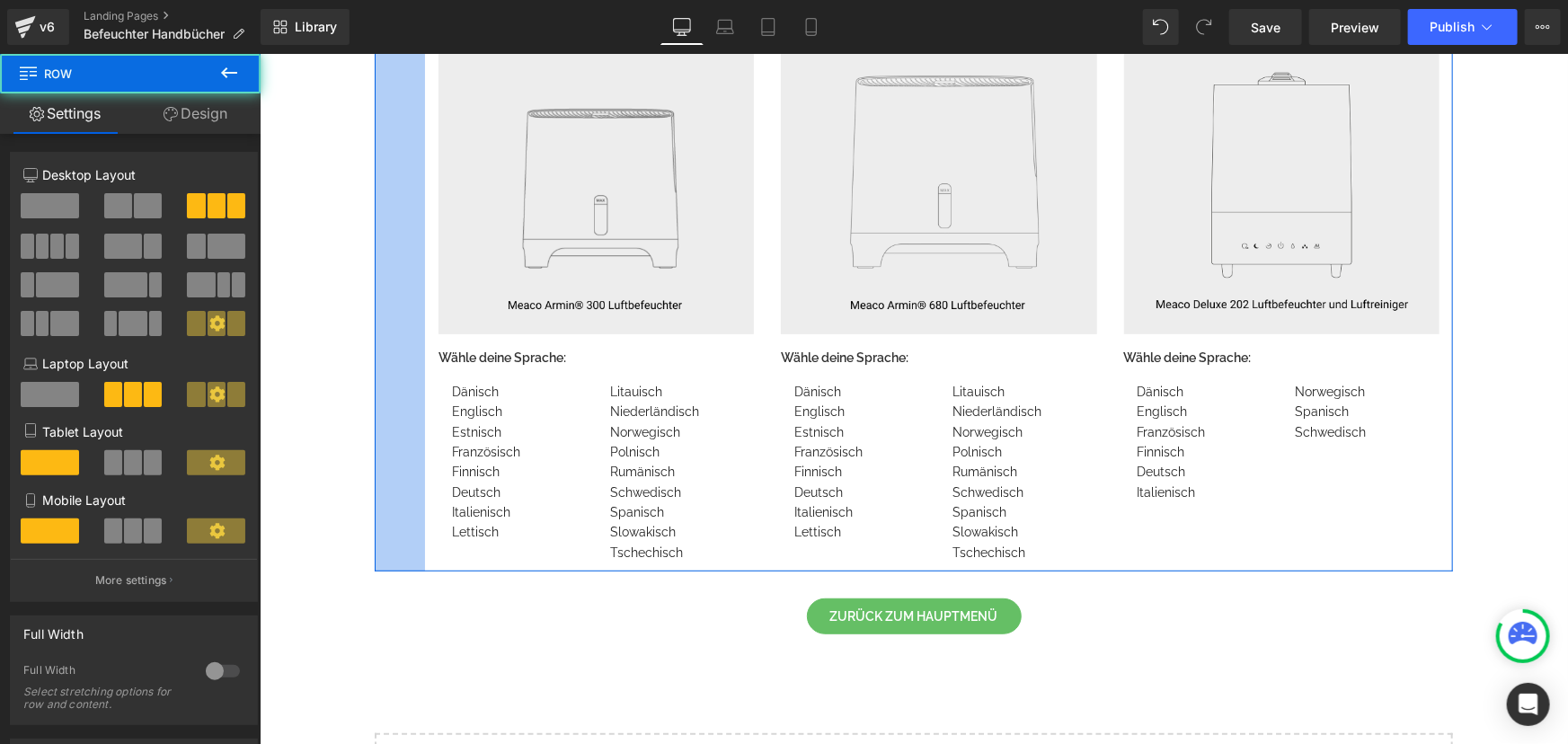
drag, startPoint x: 368, startPoint y: 485, endPoint x: 419, endPoint y: 485, distance: 51.0
click at [419, 485] on div "Image Wähle deine Sprache: Text Block Dänisch Englisch Estnisch Französisch Fin…" at bounding box center [913, 280] width 1079 height 580
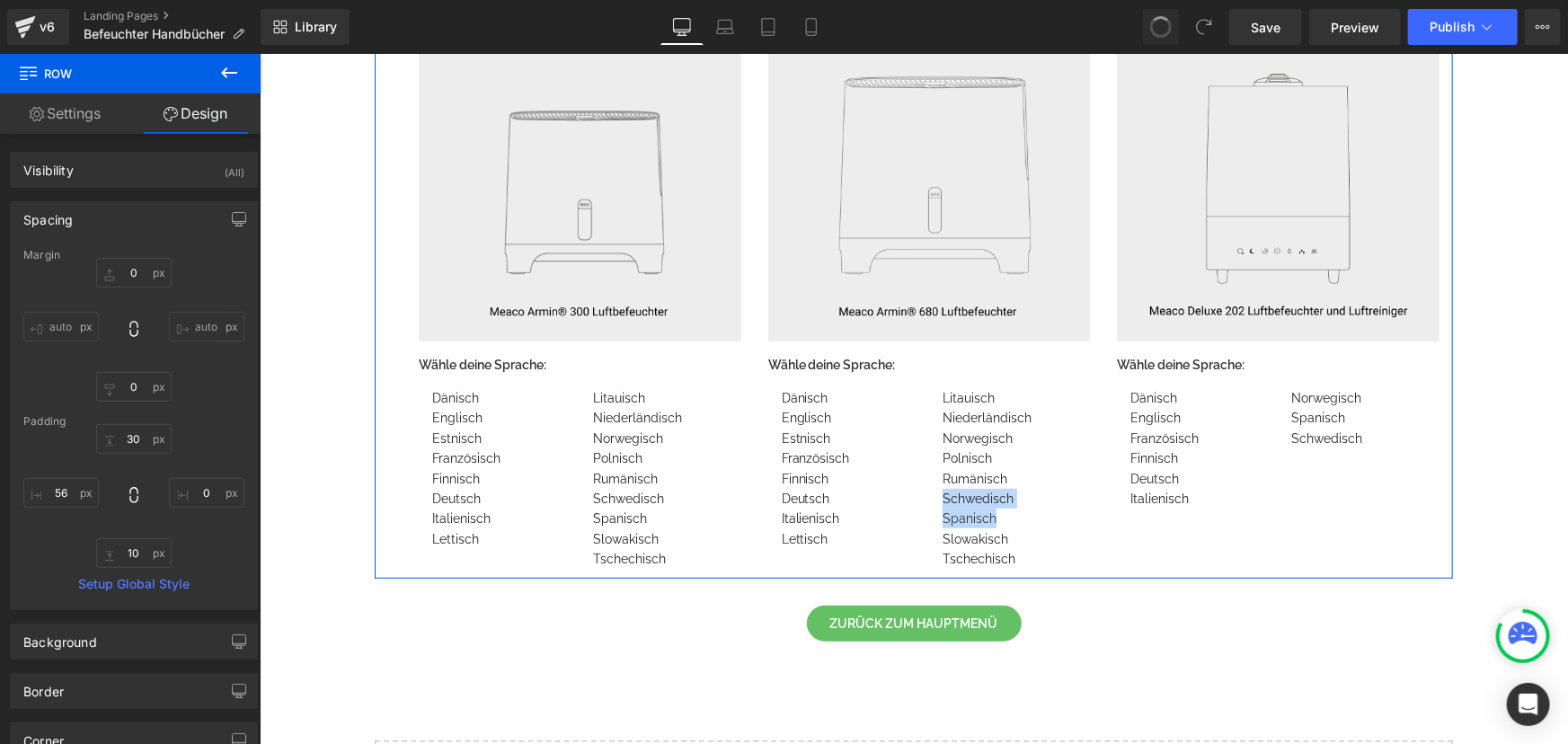
type input "0"
type input "30"
type input "0"
type input "10"
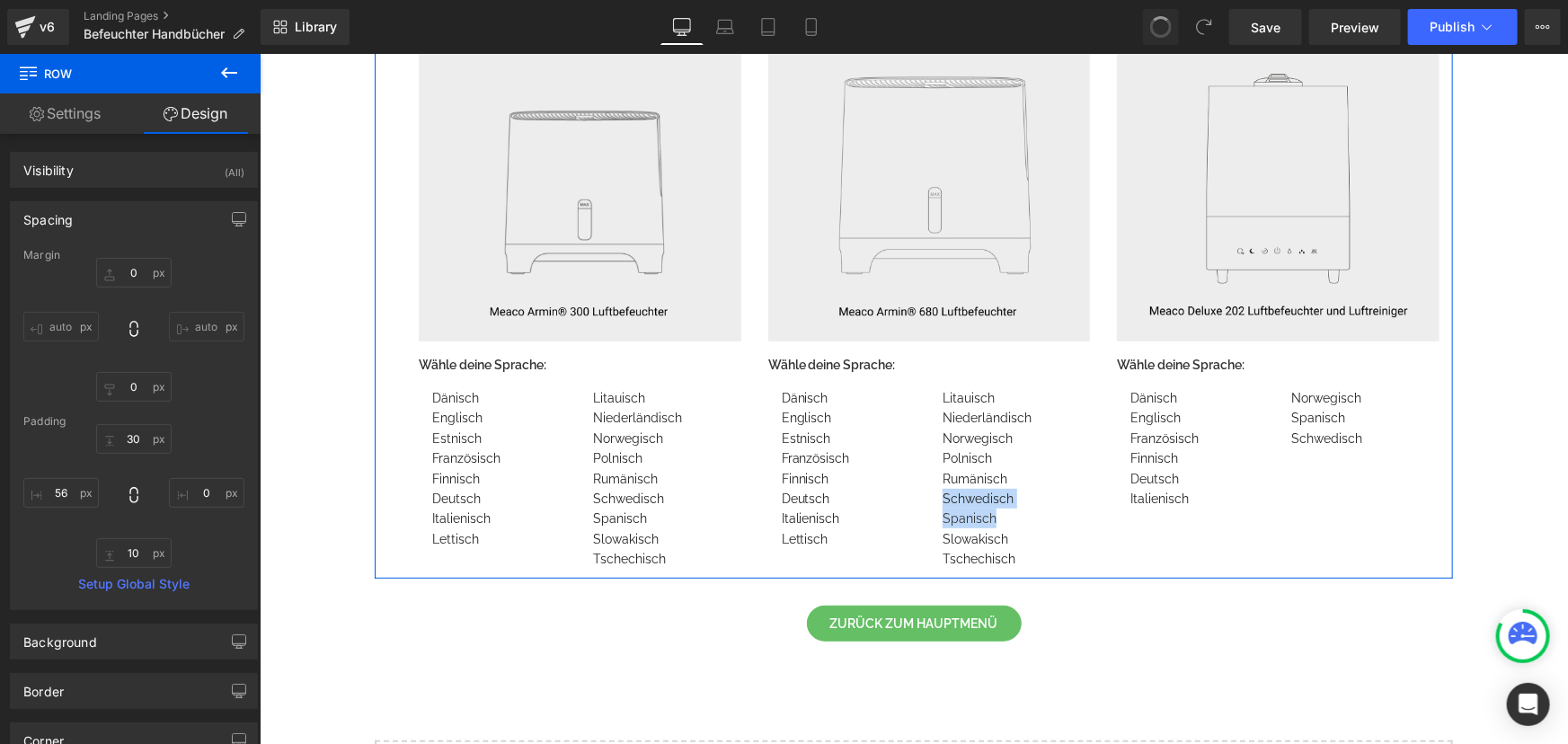
type input "34"
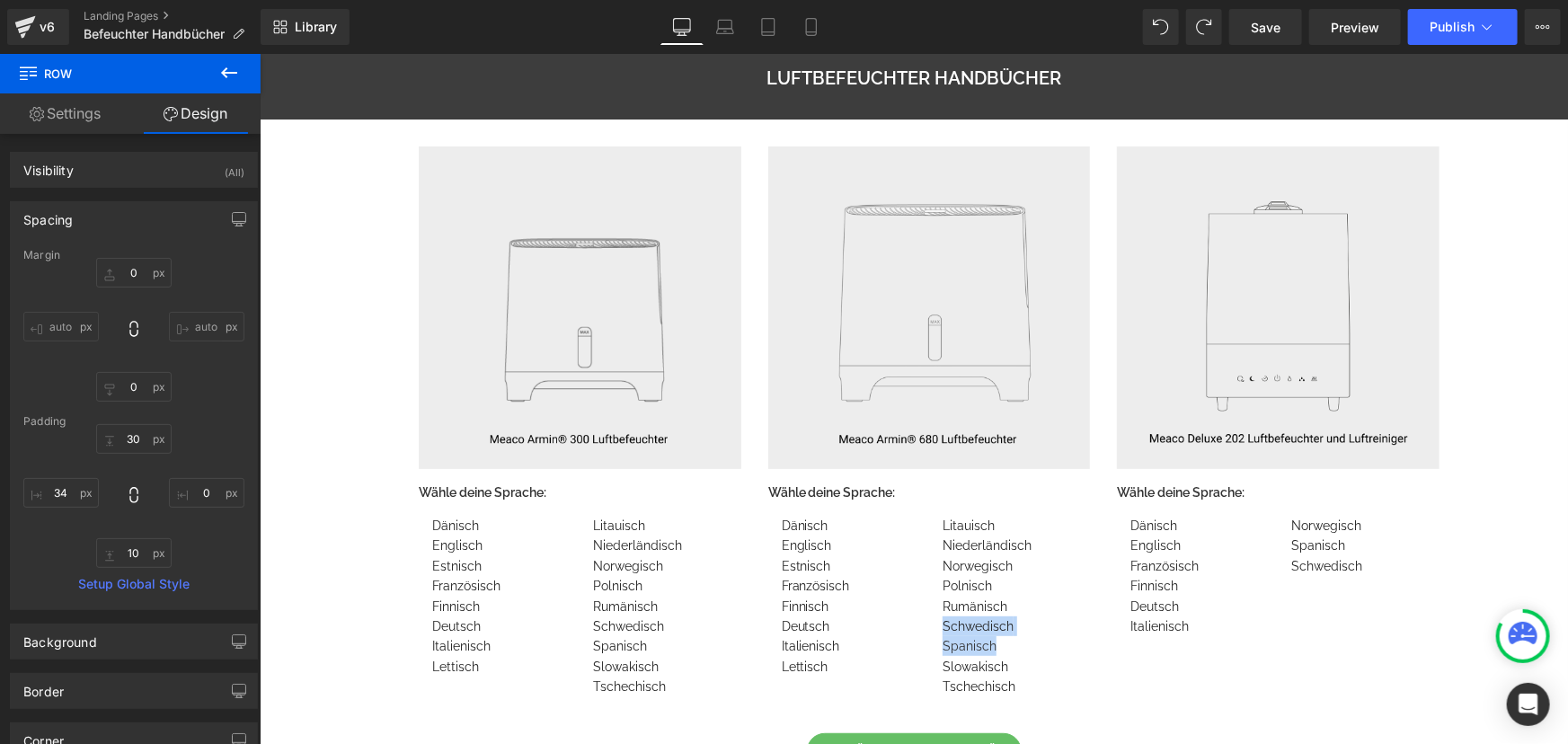
scroll to position [326, 0]
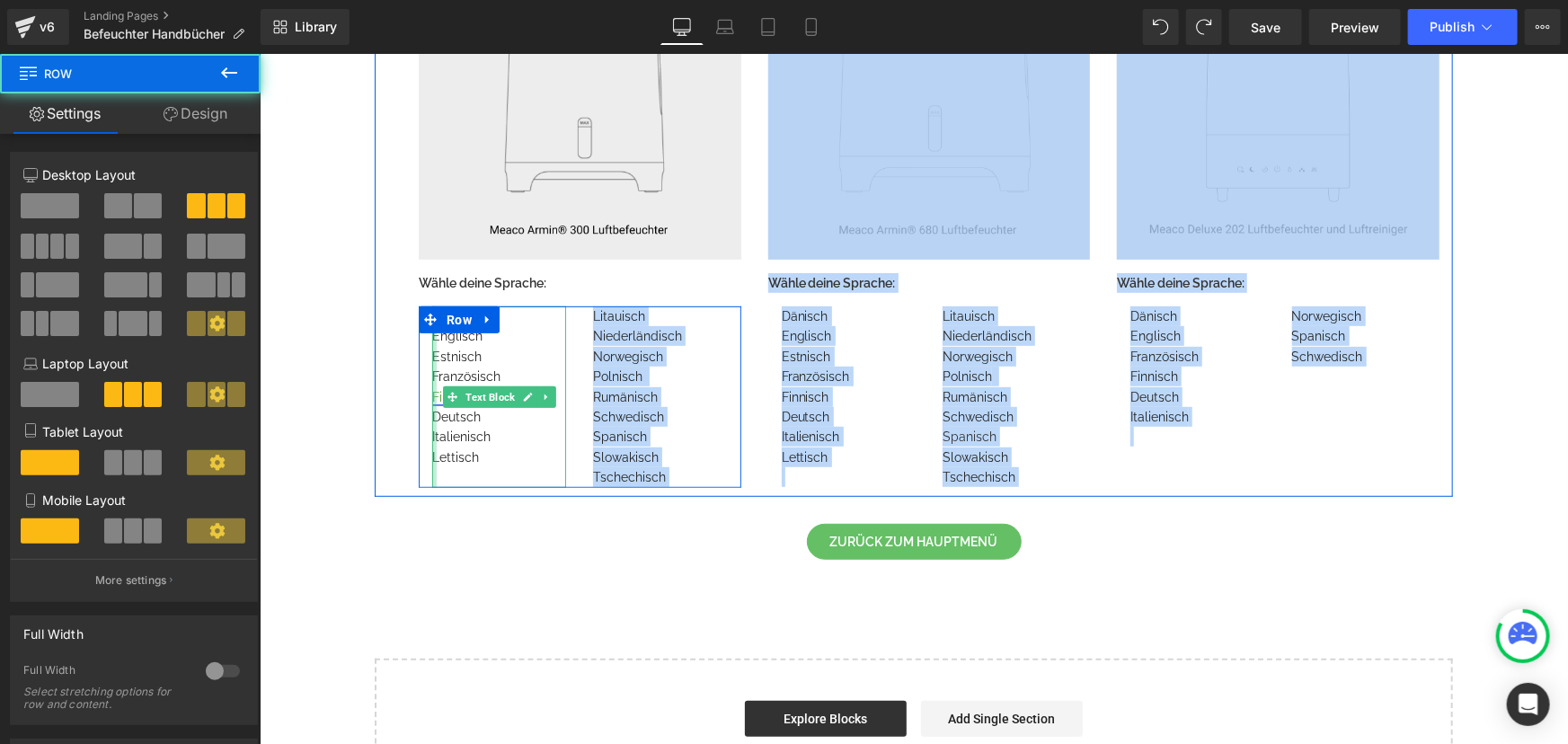
drag, startPoint x: 389, startPoint y: 402, endPoint x: 428, endPoint y: 400, distance: 39.1
click at [428, 400] on div "Image Wähle deine Sprache: Text Block Dänisch Englisch Estnisch Französisch Fin…" at bounding box center [913, 202] width 1079 height 587
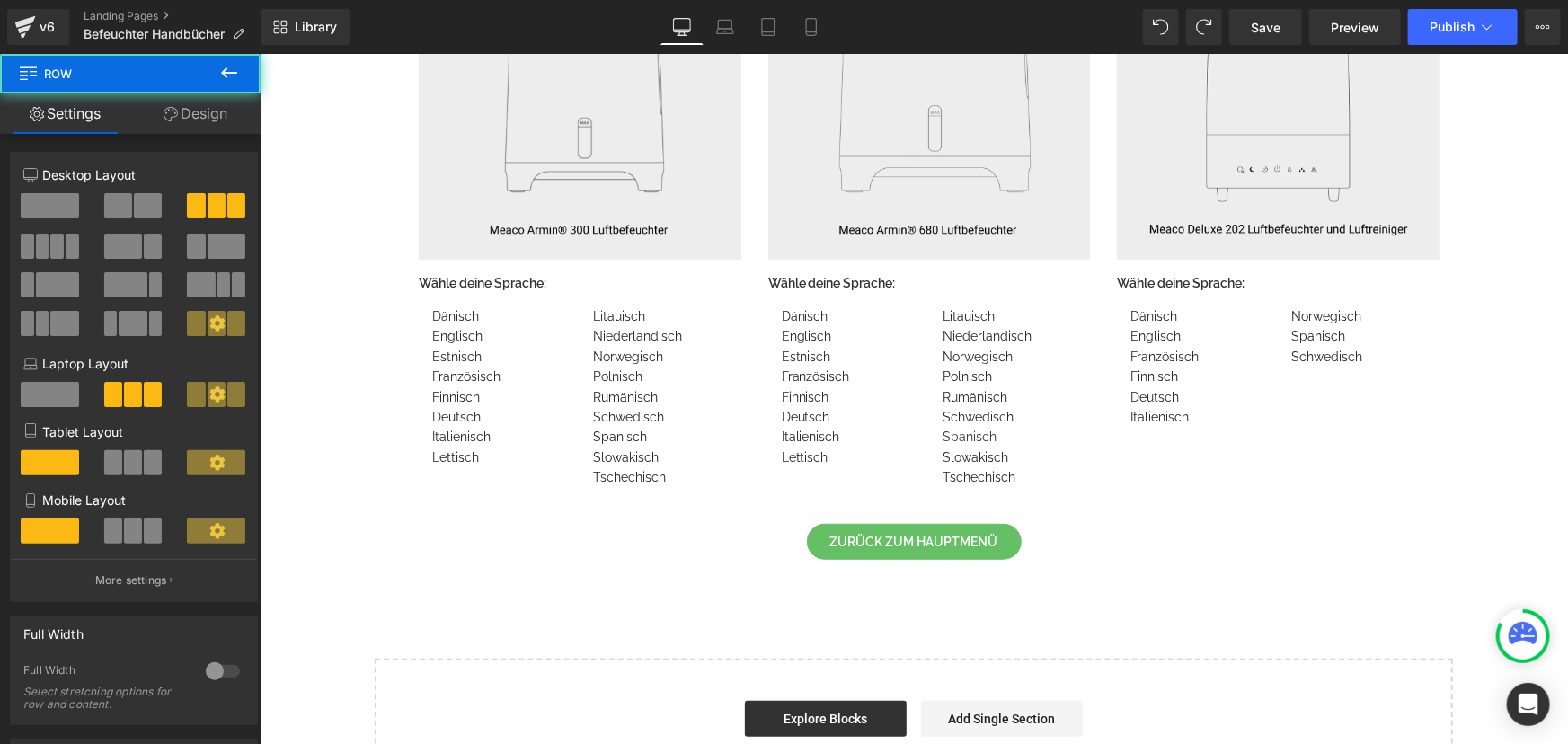
click at [321, 404] on div "Luftbefeuchter Handbücher Text Block Row Image Wähle deine Sprache: Text Block …" at bounding box center [912, 316] width 1309 height 979
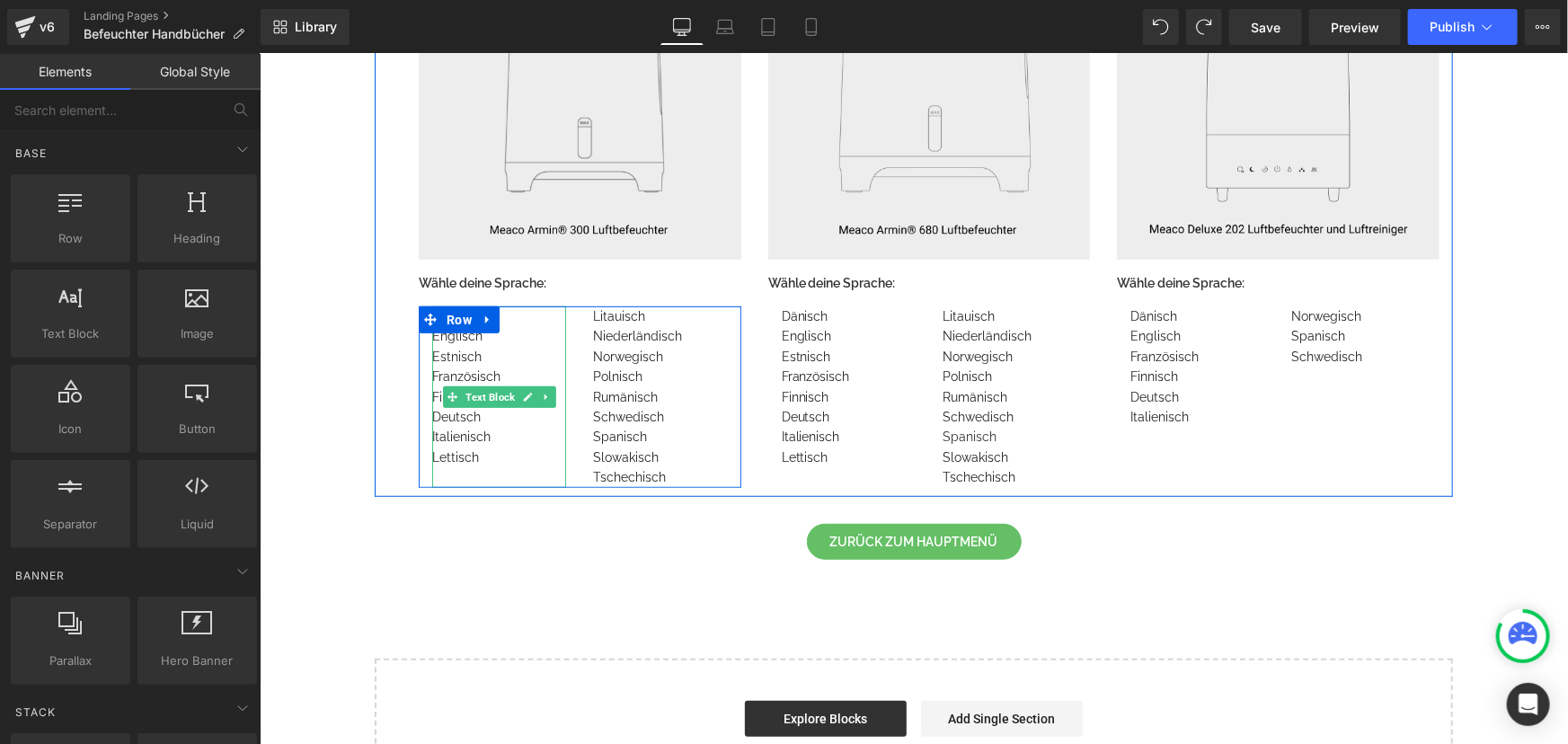
click at [491, 435] on div "Italienisch" at bounding box center [498, 435] width 134 height 20
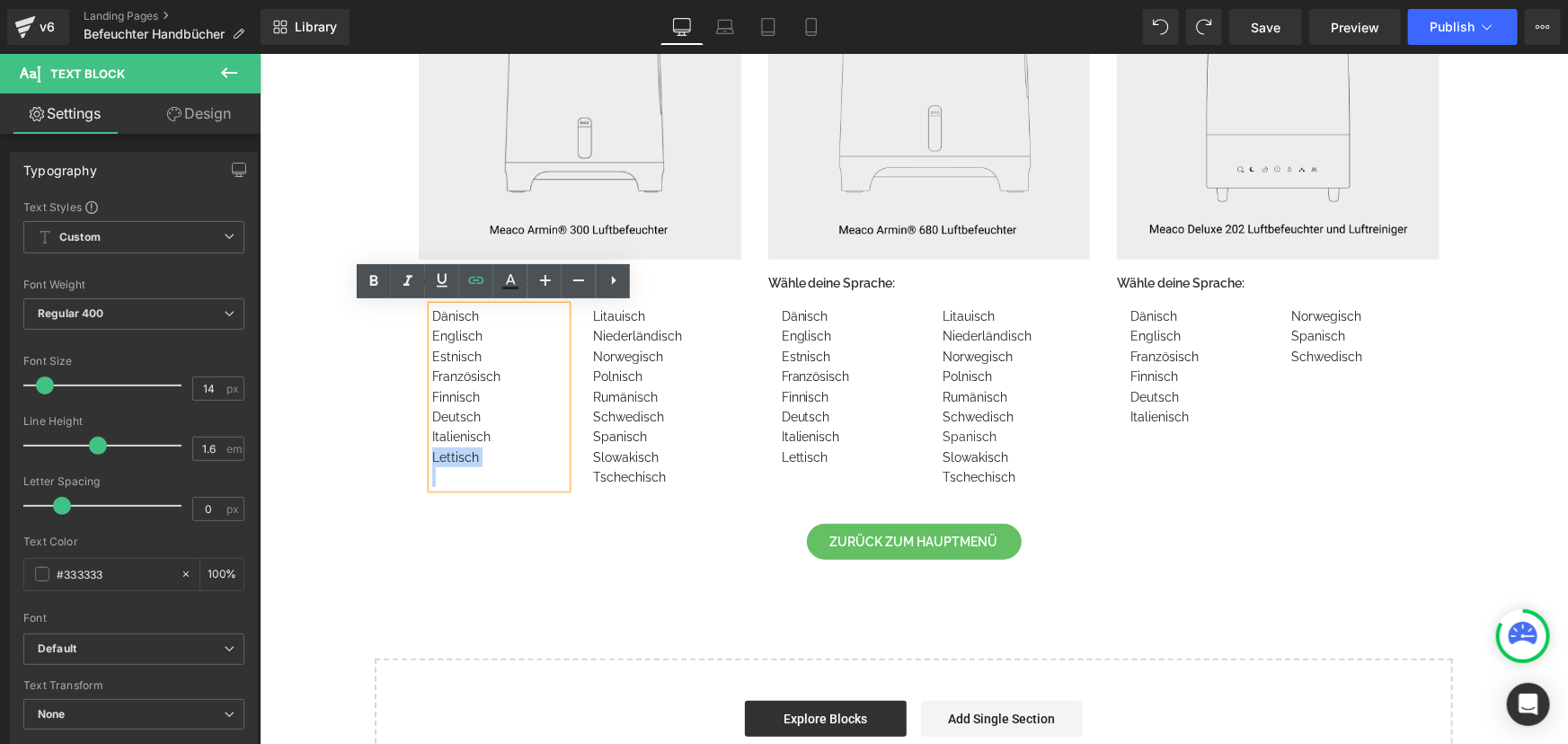
drag, startPoint x: 488, startPoint y: 437, endPoint x: 424, endPoint y: 445, distance: 64.5
click at [431, 445] on div "Dänisch Englisch Estnisch Französisch Finnisch Deutsch Italienisch Lettisch" at bounding box center [498, 395] width 134 height 181
copy div "Lettisch"
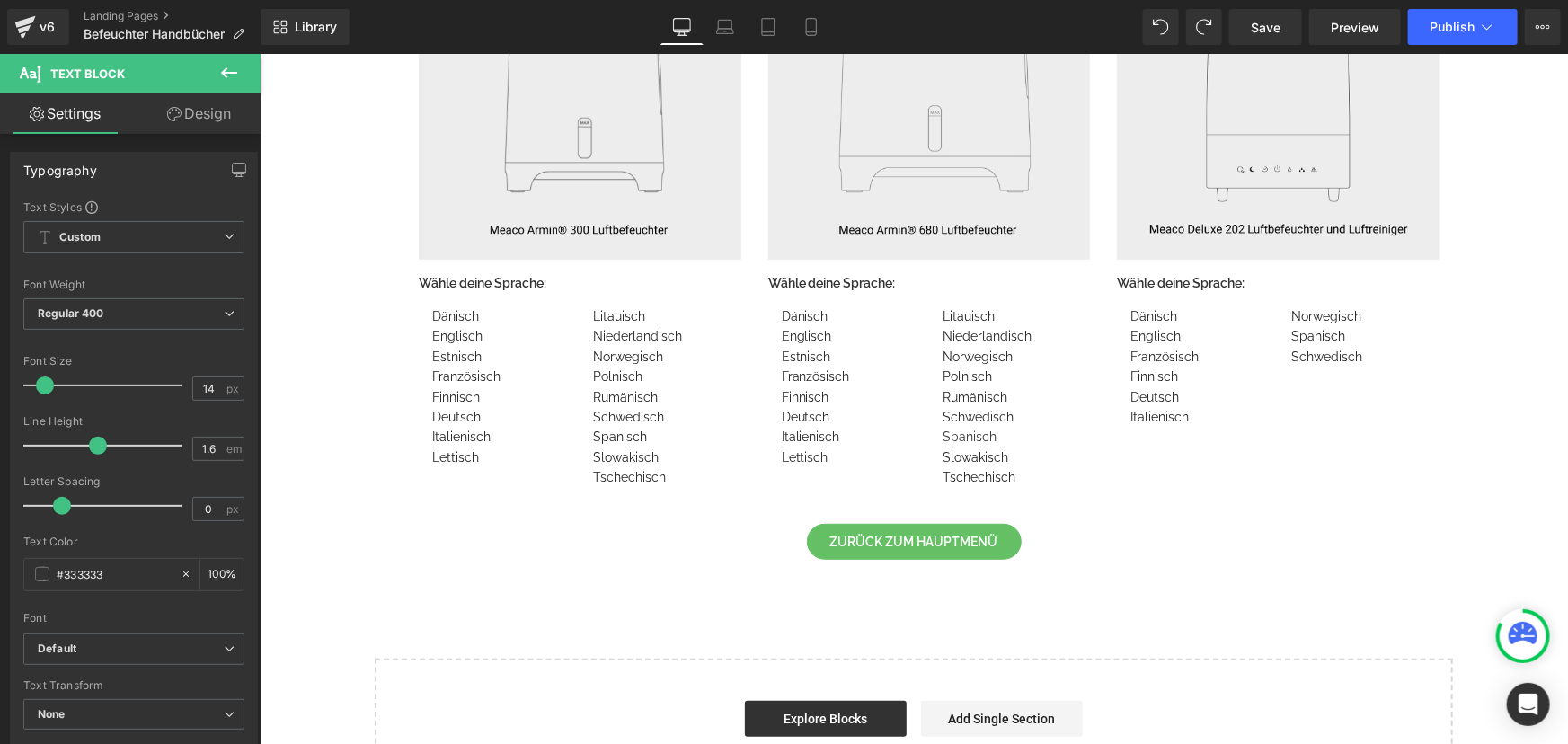
click at [347, 473] on div "Luftbefeuchter Handbücher Text Block Row Image Wähle deine Sprache: Text Block …" at bounding box center [912, 316] width 1309 height 979
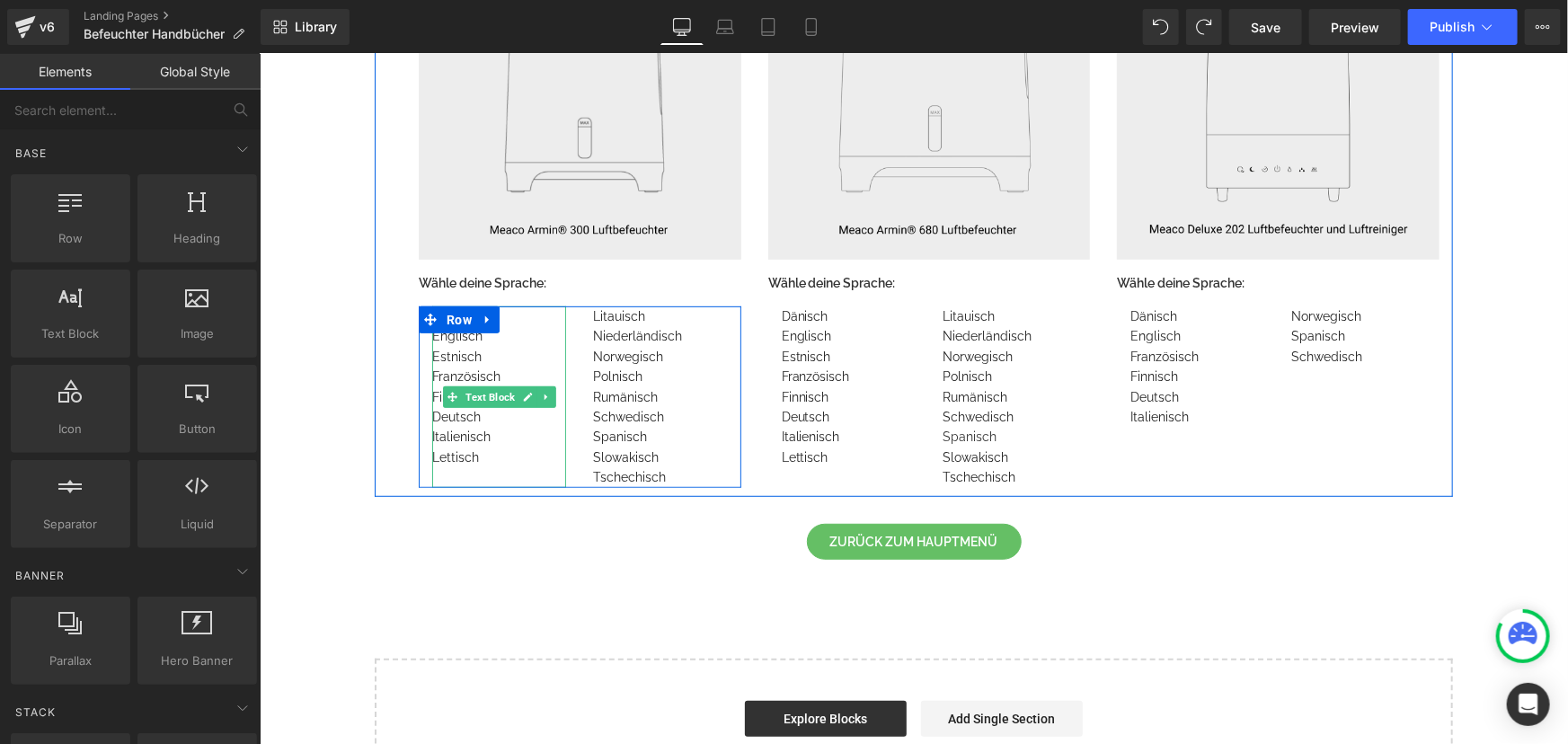
click at [487, 434] on div "Italienisch" at bounding box center [498, 435] width 134 height 20
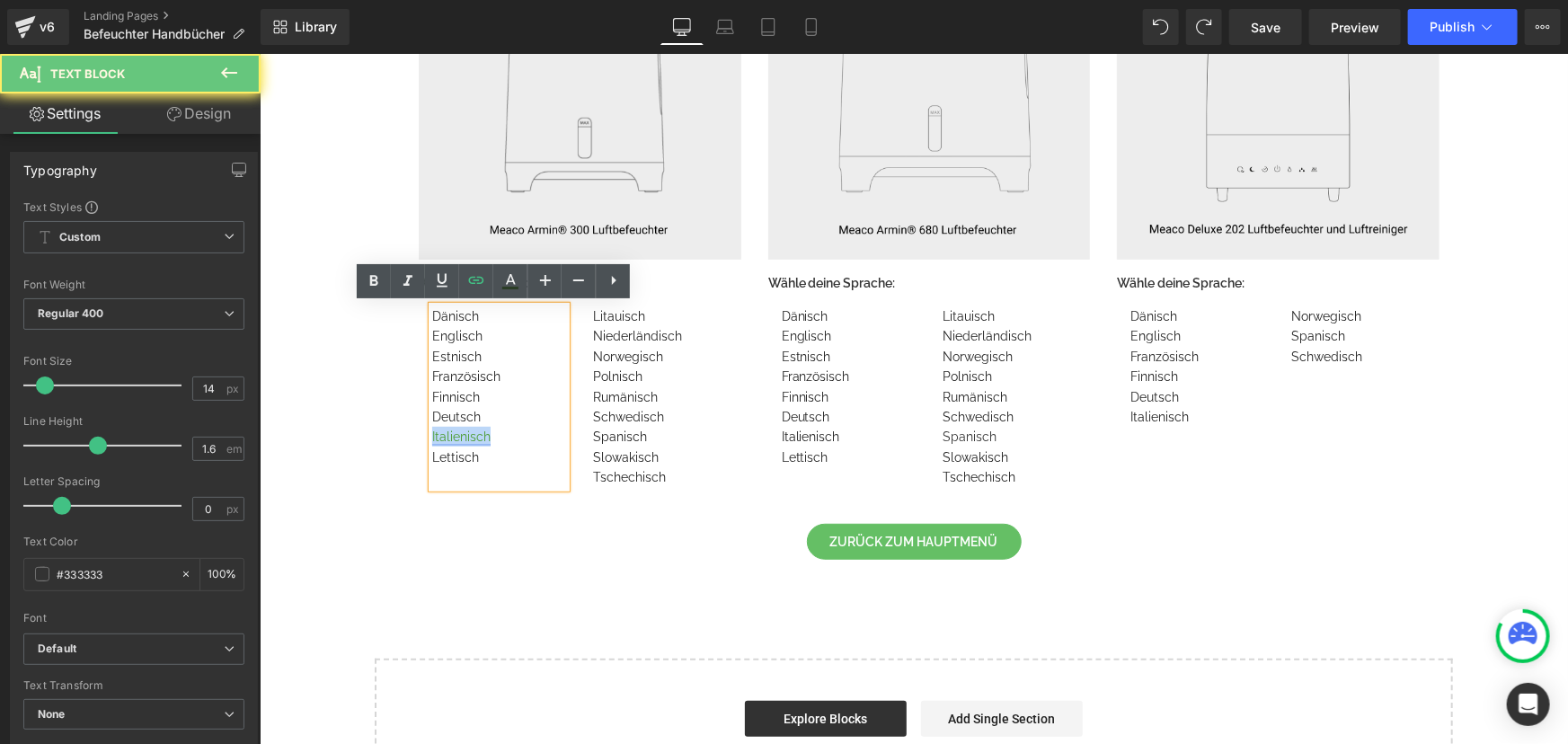
drag, startPoint x: 464, startPoint y: 434, endPoint x: 432, endPoint y: 437, distance: 32.1
click at [432, 437] on div "Italienisch" at bounding box center [498, 435] width 134 height 20
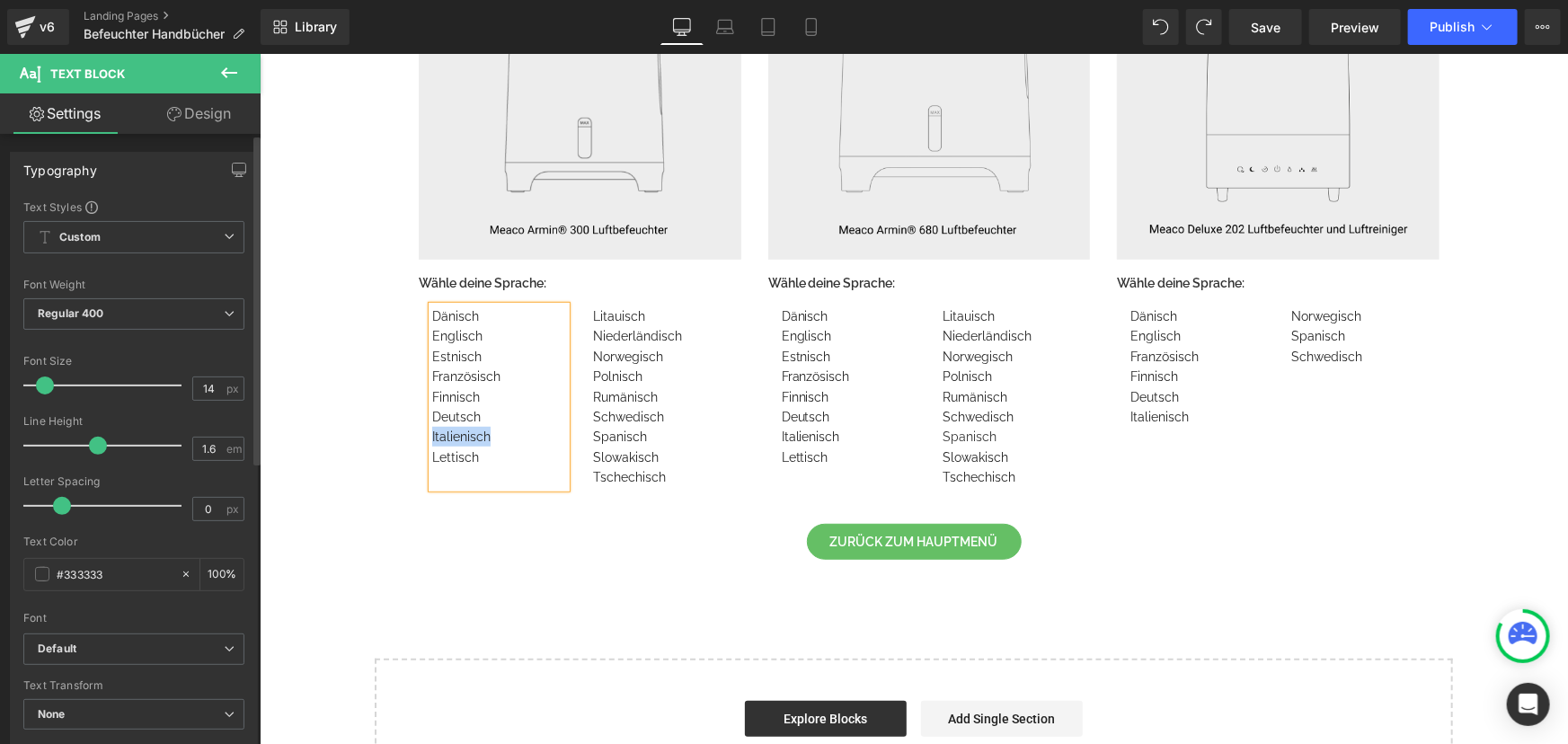
copy link "Italienisch"
click at [258, 53] on div "34px" at bounding box center [258, 53] width 0 height 0
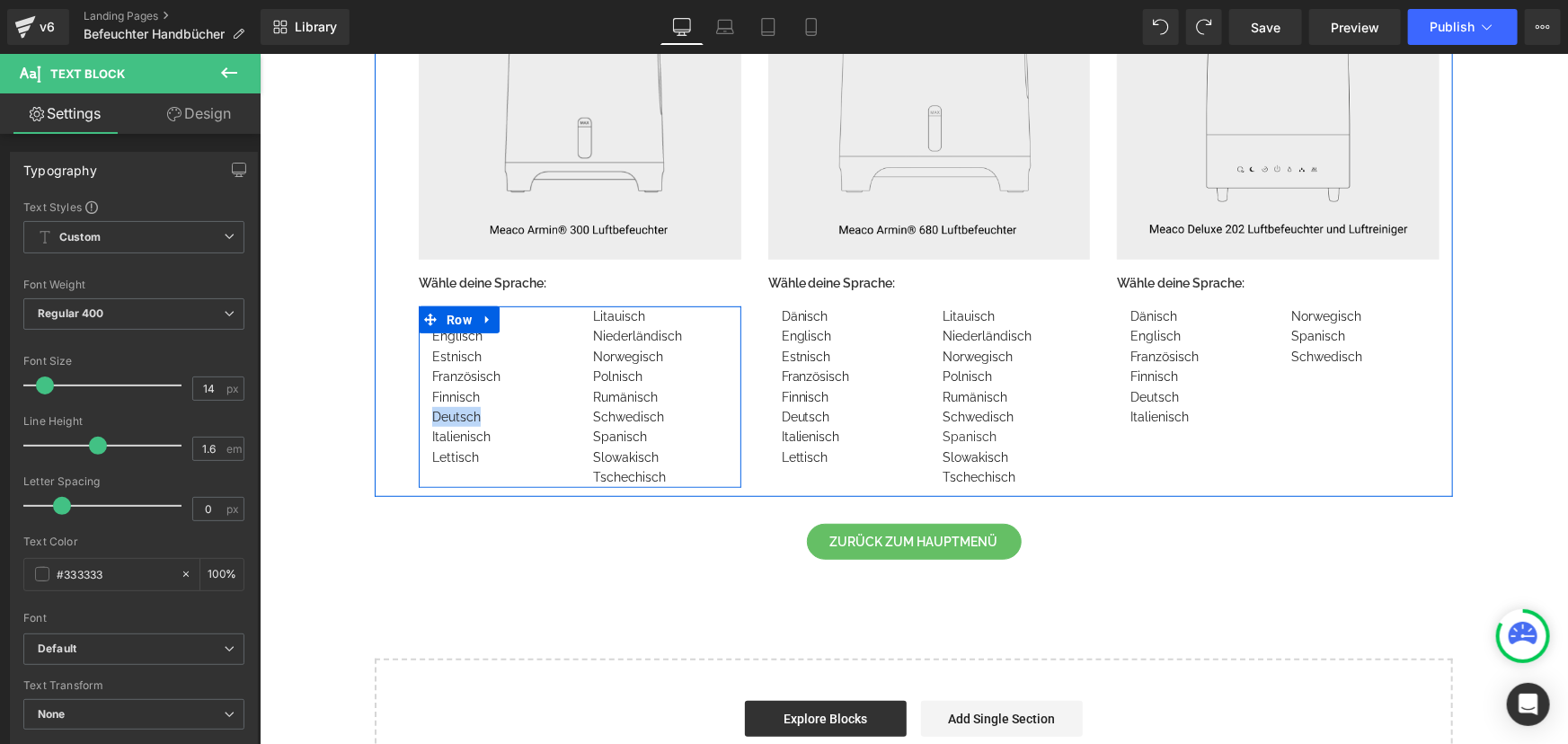
drag, startPoint x: 482, startPoint y: 417, endPoint x: 423, endPoint y: 413, distance: 59.1
click at [423, 413] on div "Dänisch Englisch Estnisch Französisch Finnisch Deutsch Italienisch Lettisch Tex…" at bounding box center [498, 395] width 161 height 181
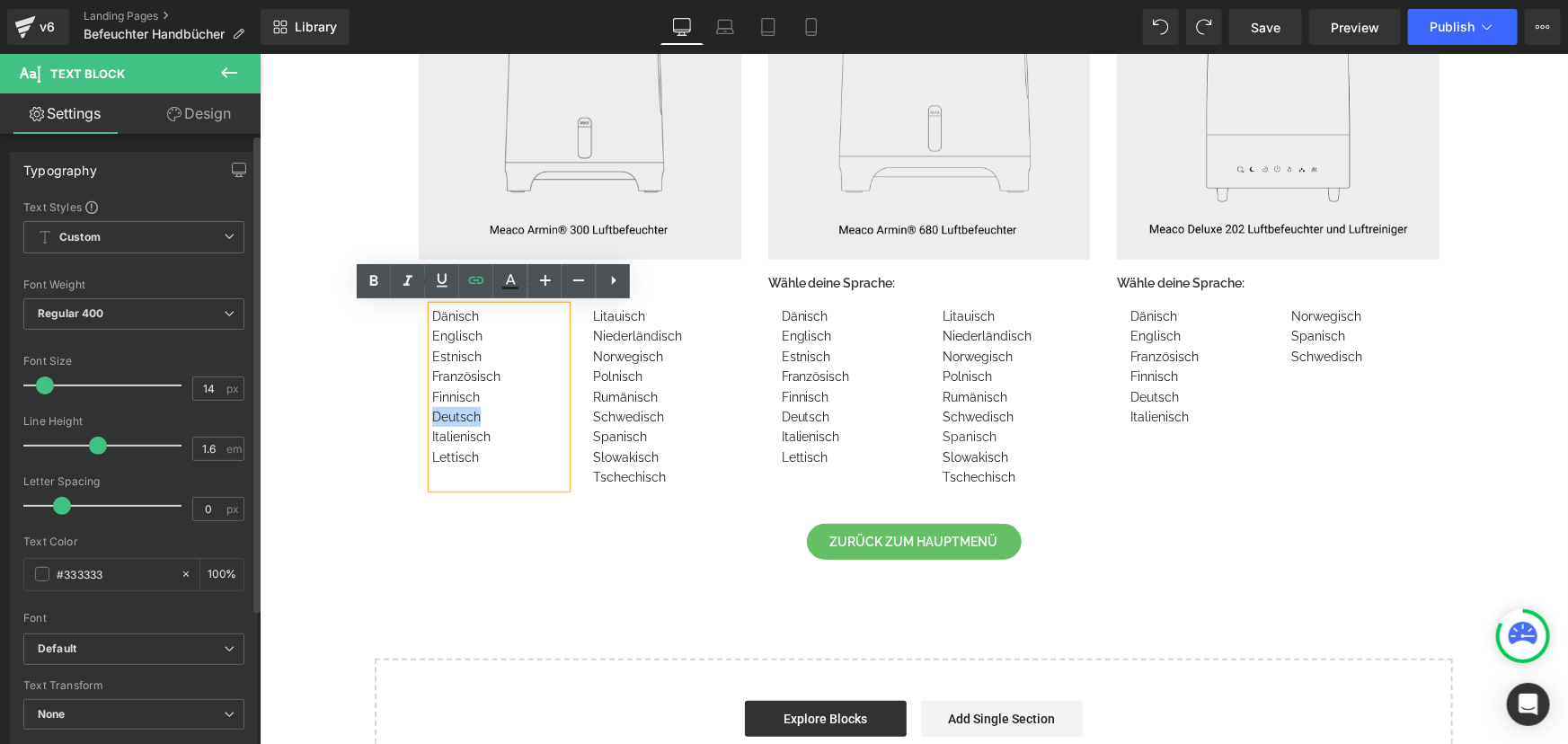
copy link "Deutsch"
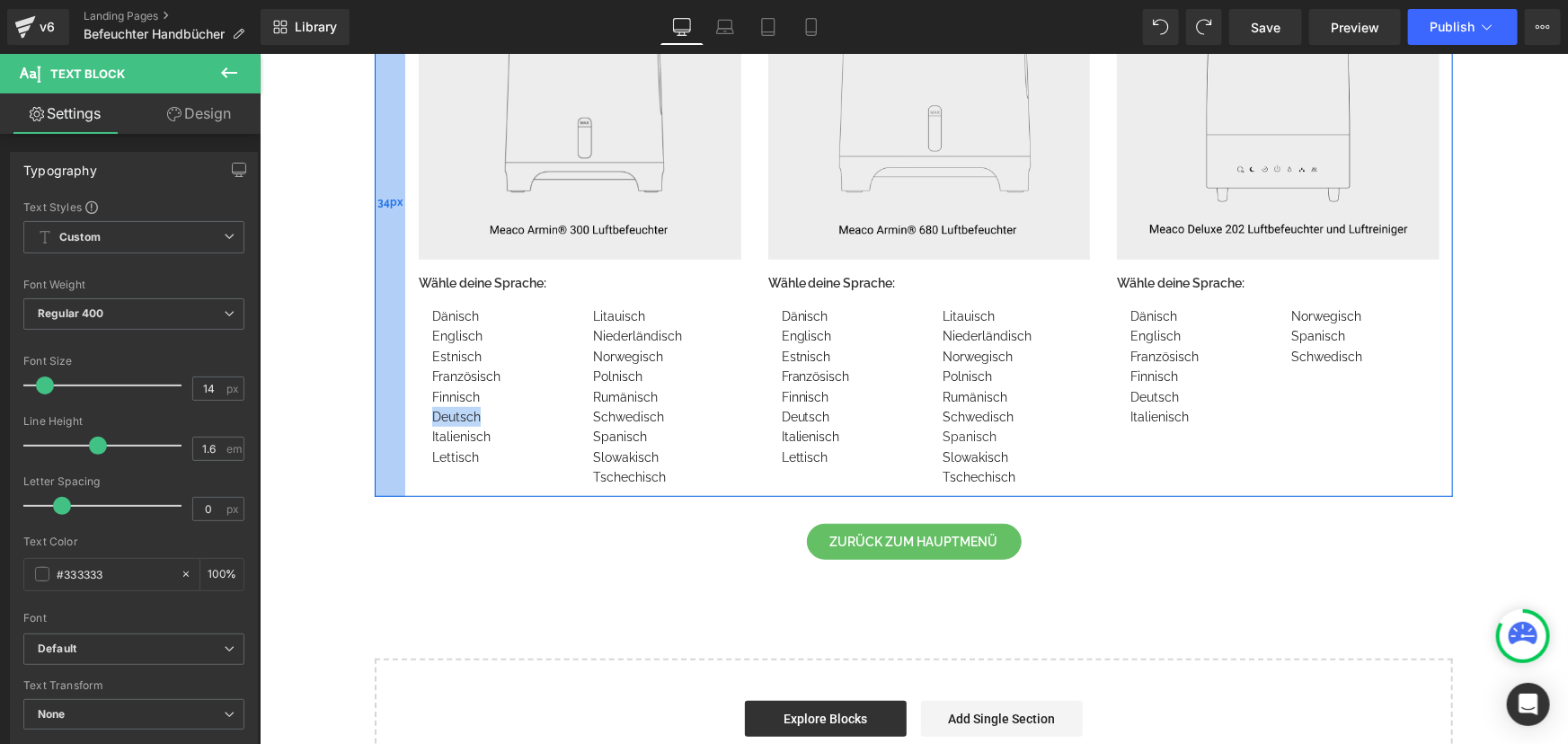
click at [378, 411] on div "34px" at bounding box center [389, 202] width 31 height 587
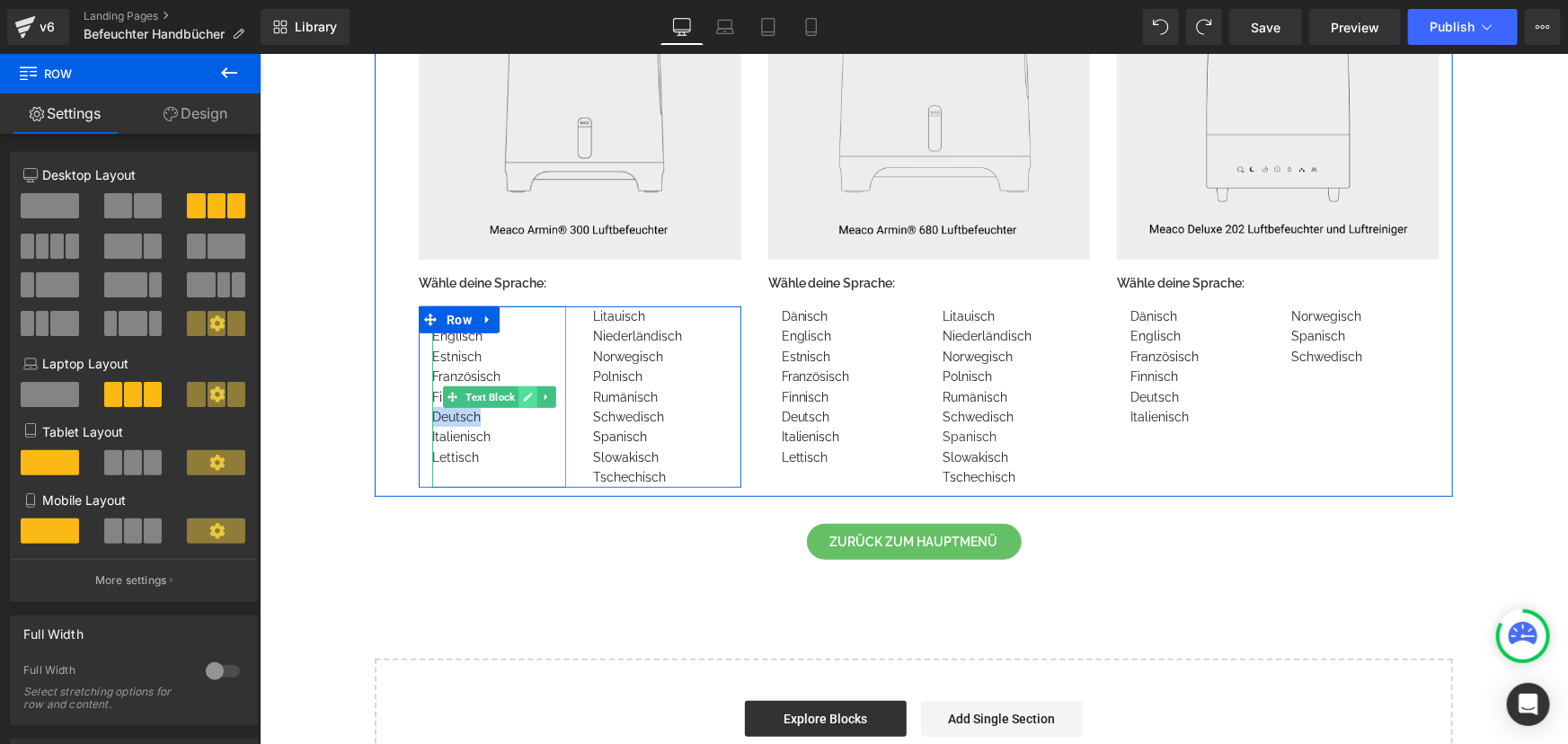
click at [522, 395] on icon at bounding box center [527, 395] width 10 height 10
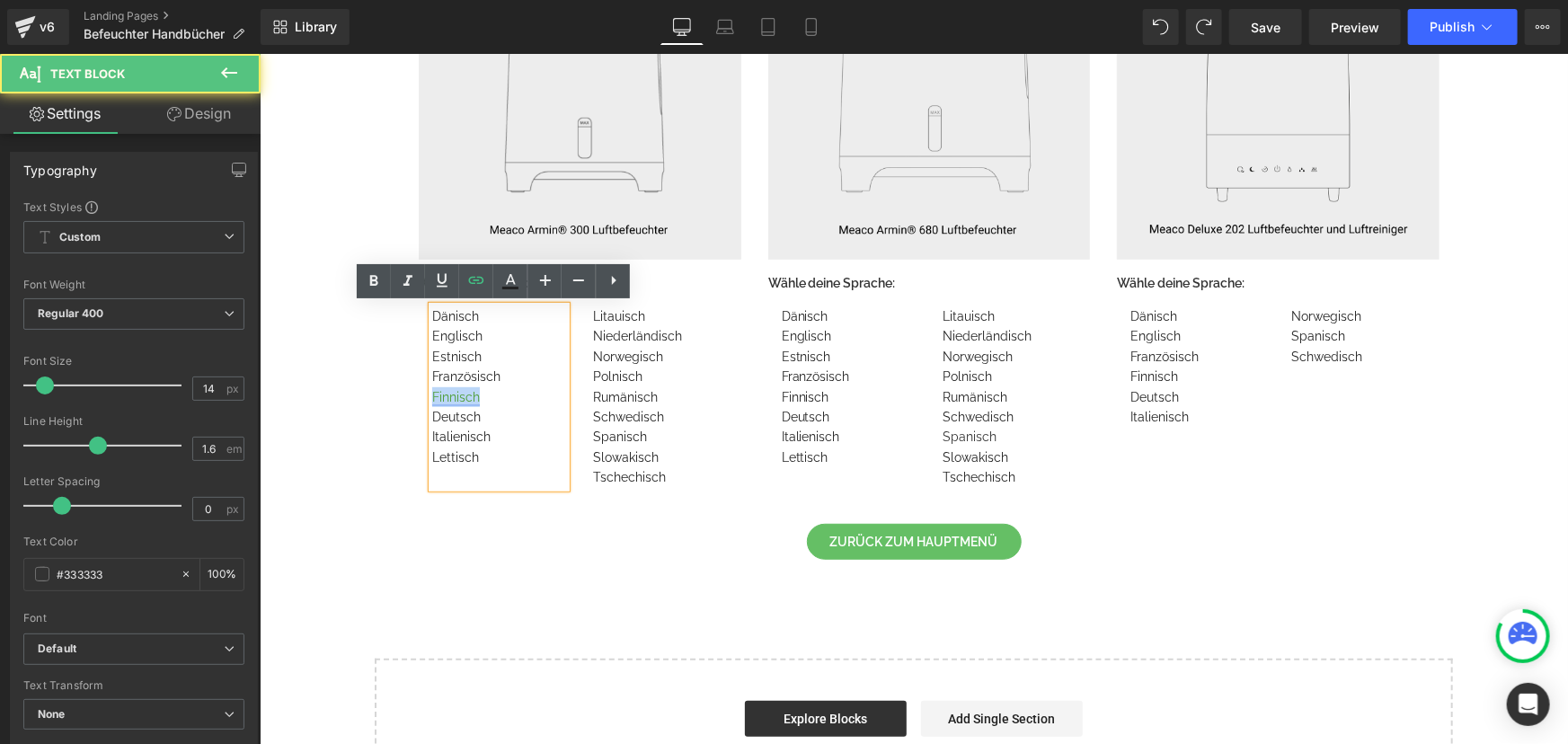
drag, startPoint x: 474, startPoint y: 398, endPoint x: 426, endPoint y: 395, distance: 48.1
click at [431, 395] on div "Finnisch" at bounding box center [498, 395] width 134 height 20
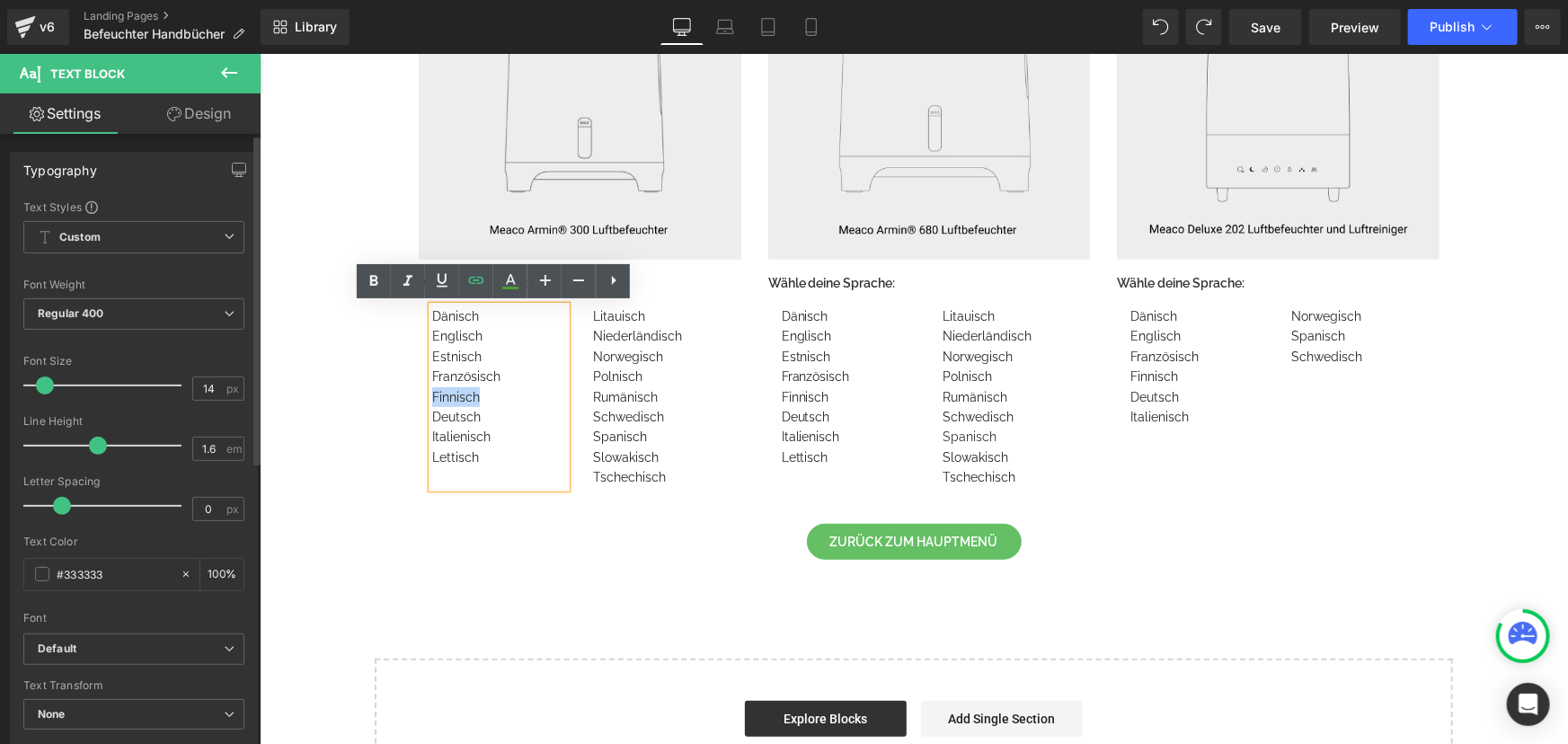
copy link "Finnisch"
